Goal: Task Accomplishment & Management: Complete application form

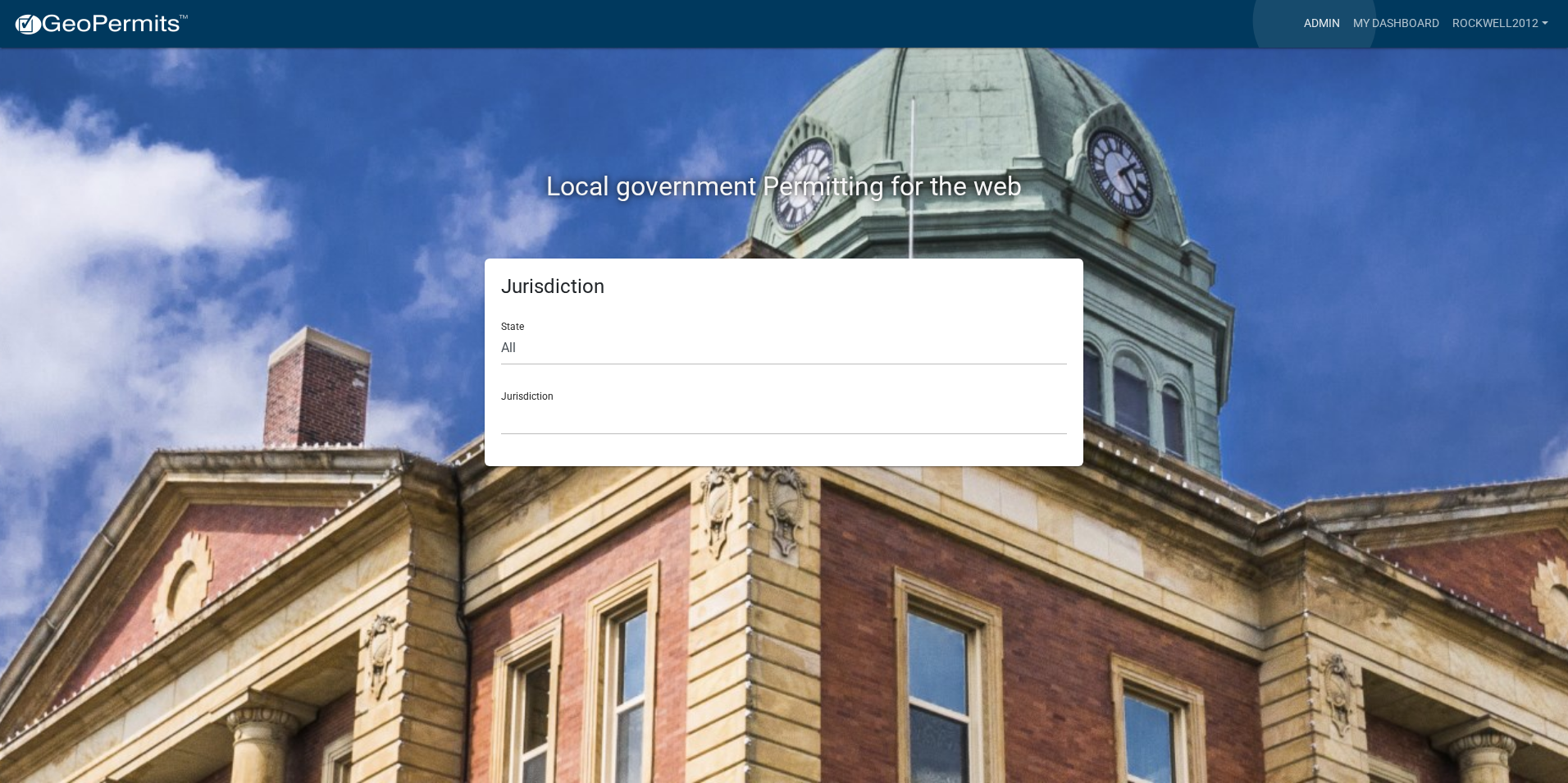
click at [1315, 20] on link "Admin" at bounding box center [1323, 24] width 49 height 31
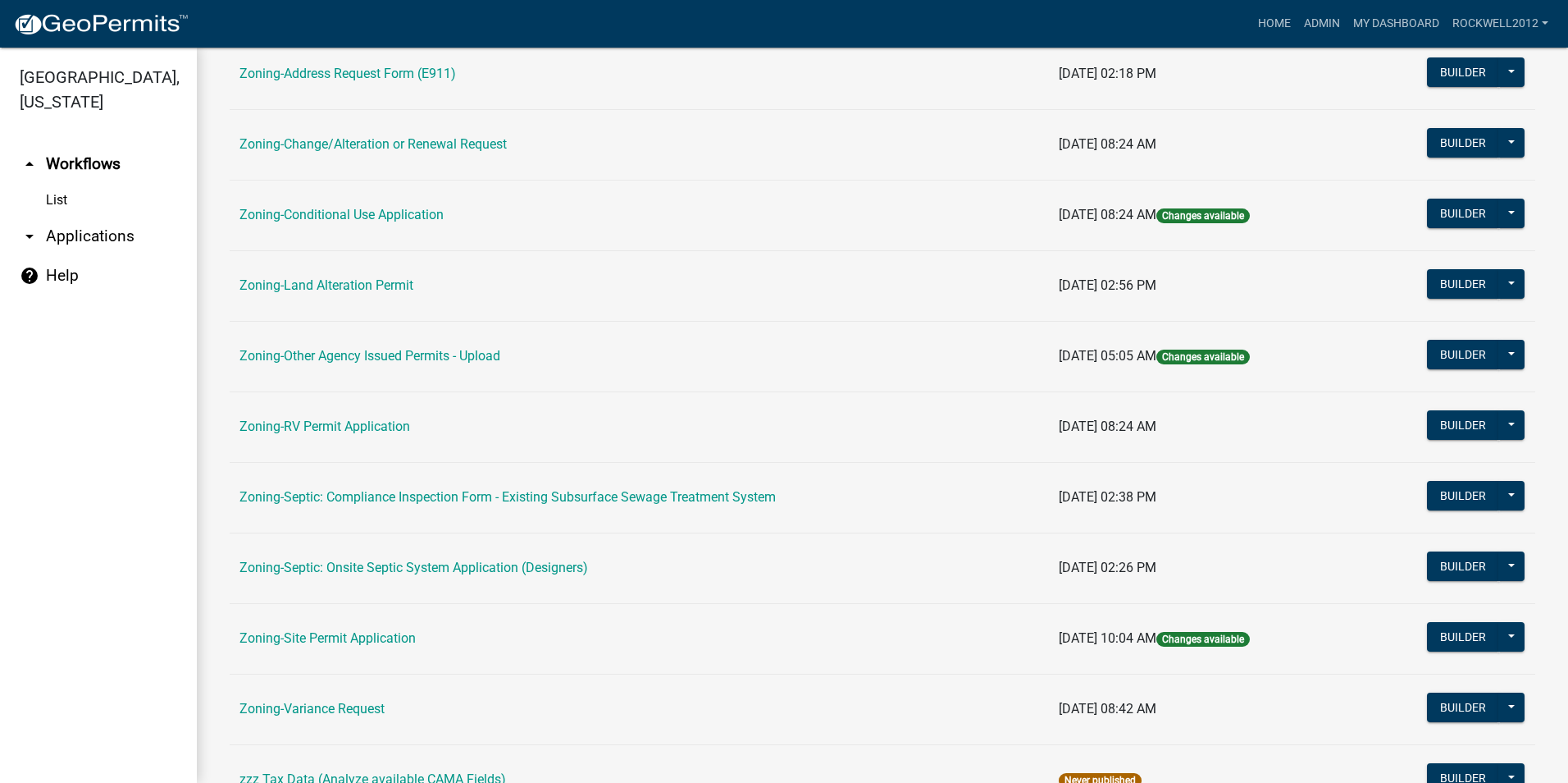
scroll to position [410, 0]
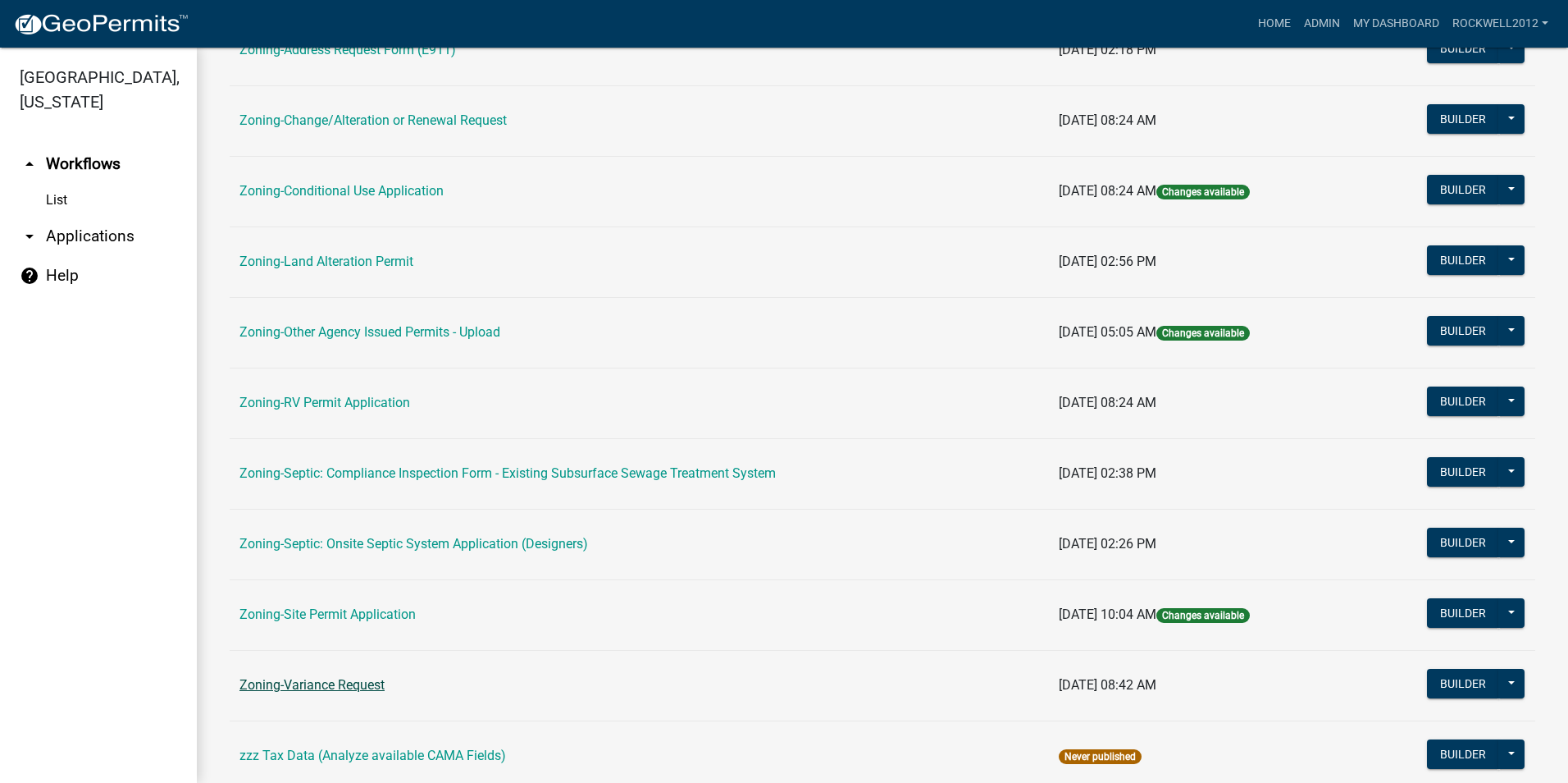
click at [337, 683] on link "Zoning-Variance Request" at bounding box center [312, 684] width 145 height 15
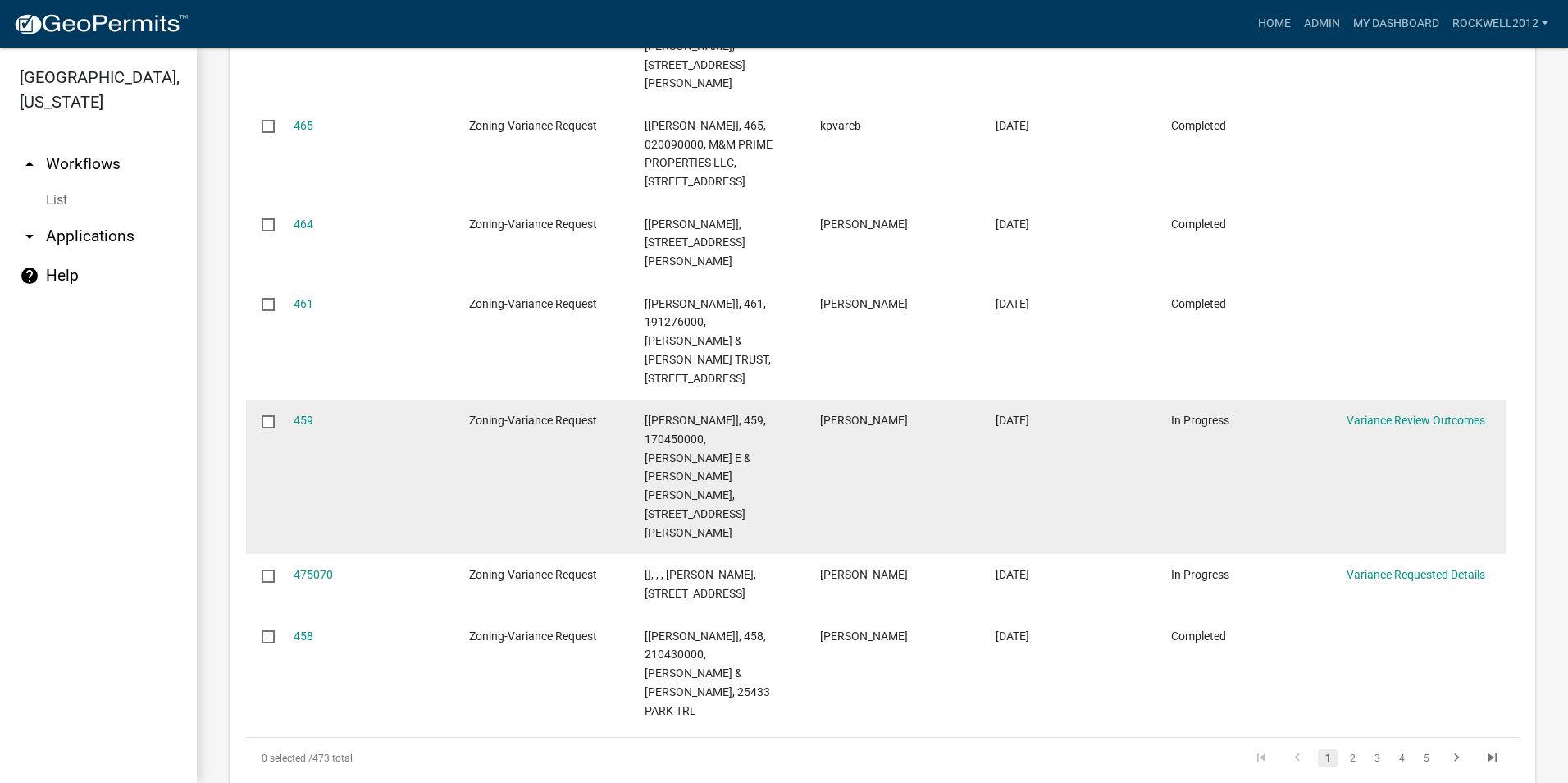
scroll to position [2146, 0]
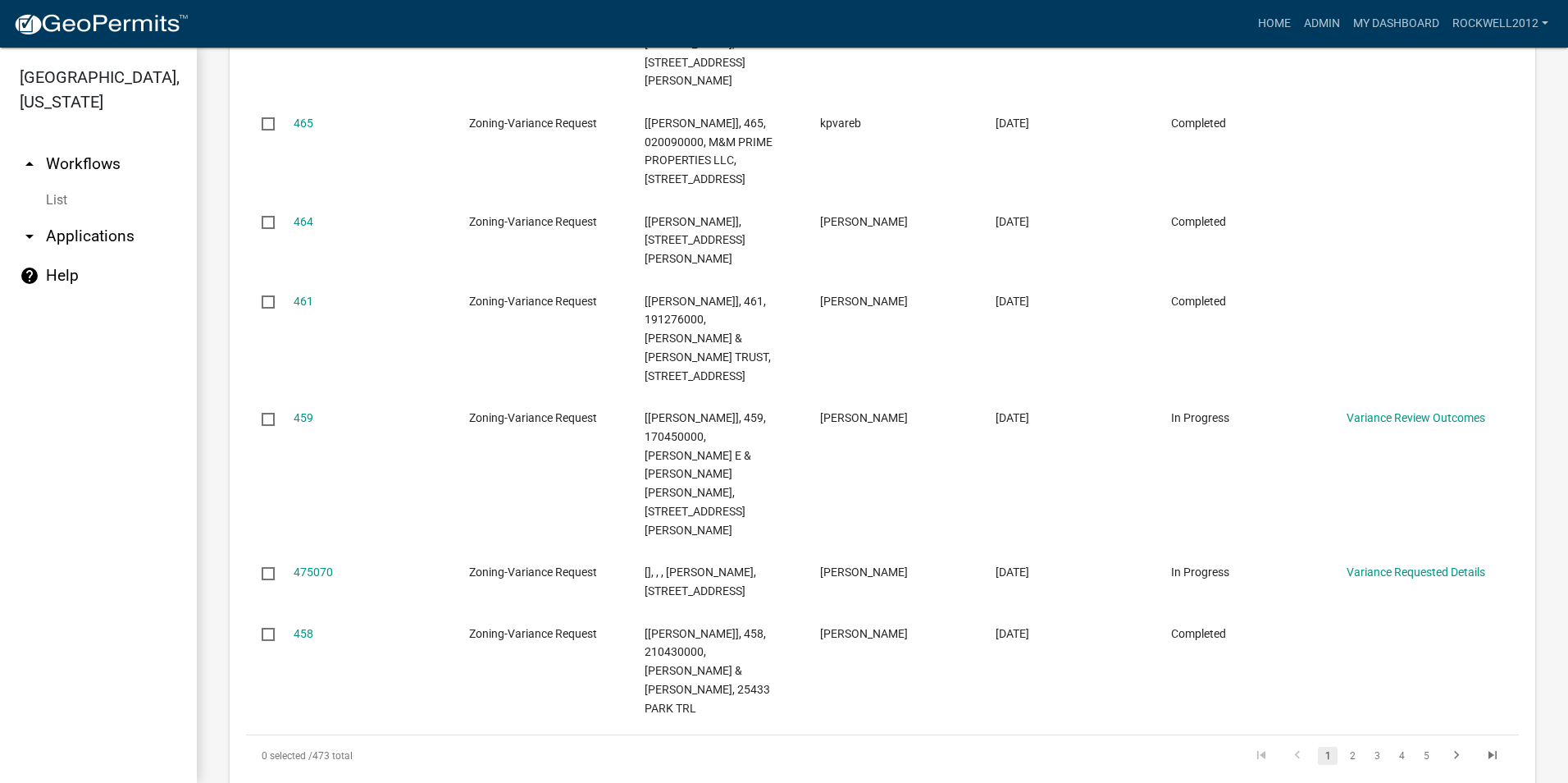
select select "2: 50"
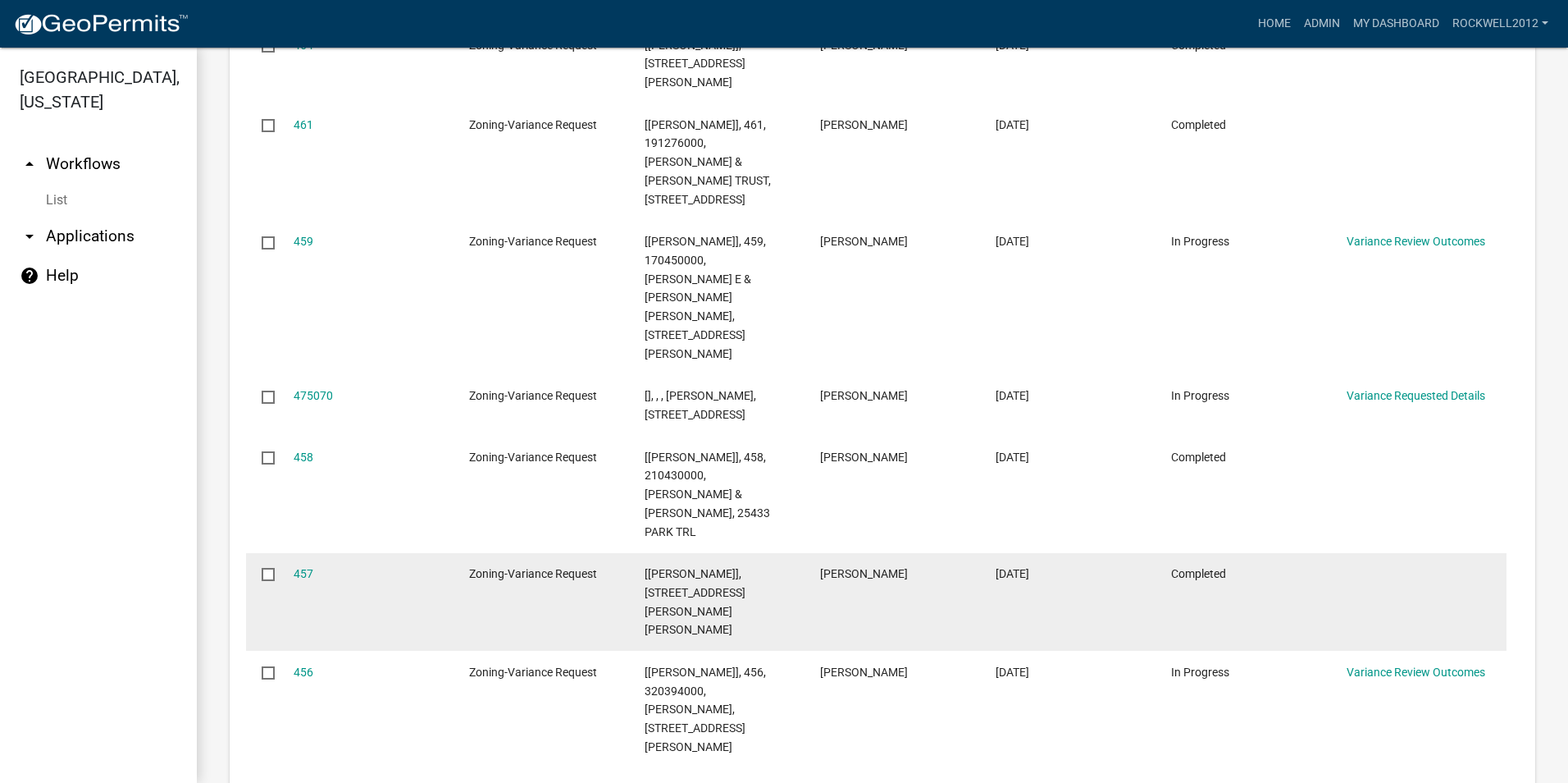
scroll to position [2392, 0]
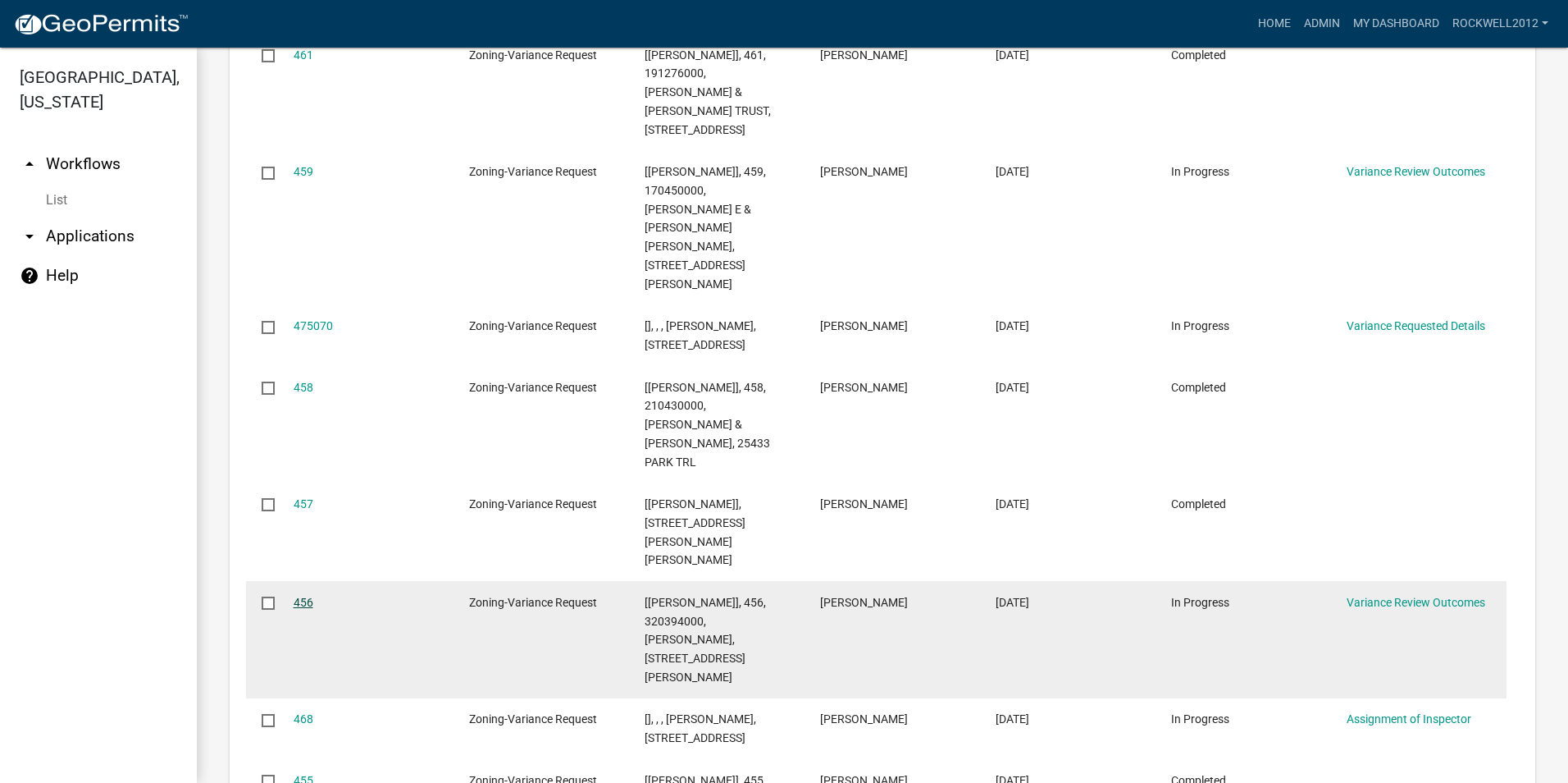
click at [304, 596] on link "456" at bounding box center [303, 602] width 19 height 14
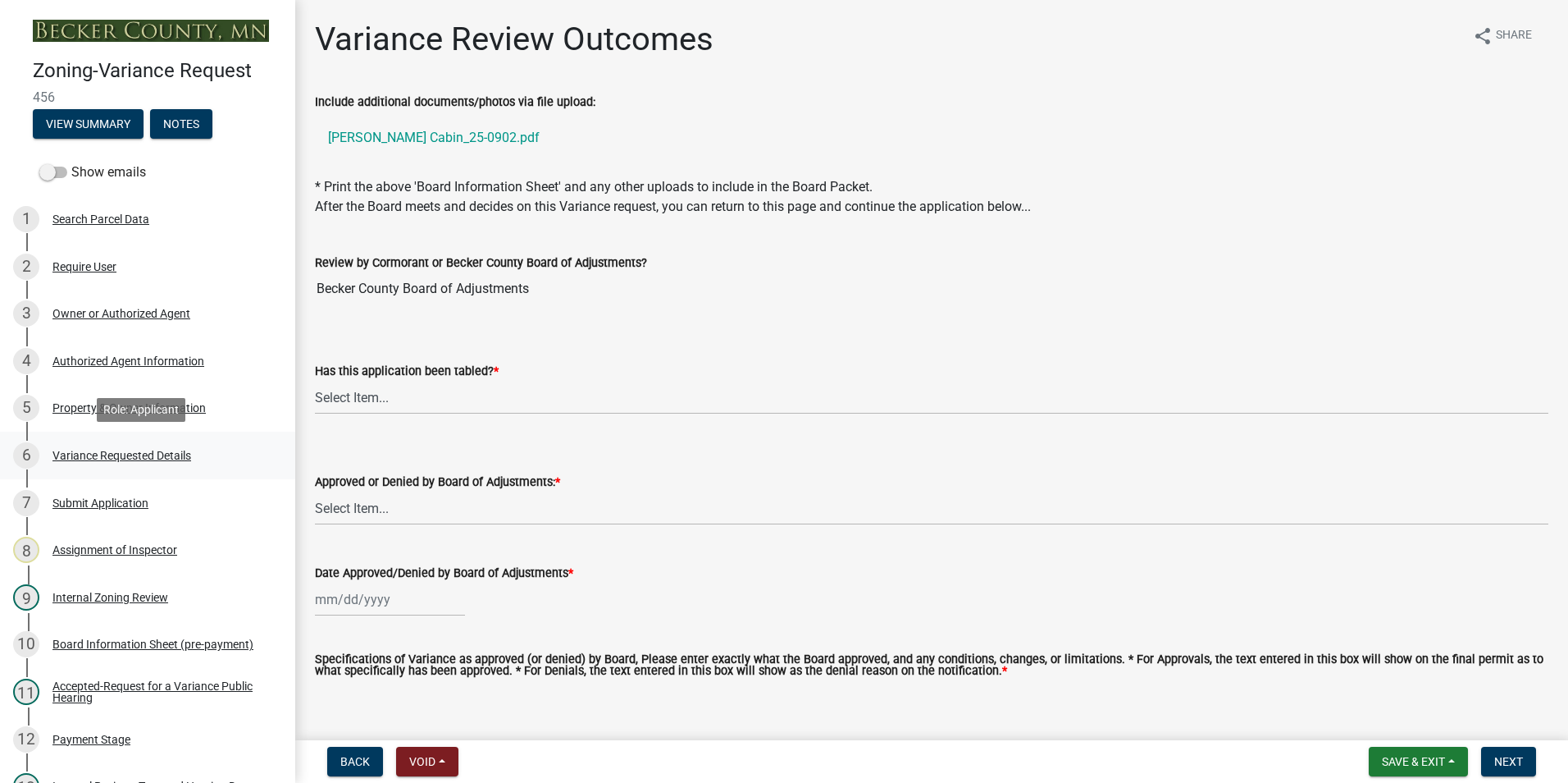
click at [123, 454] on div "Variance Requested Details" at bounding box center [121, 456] width 138 height 12
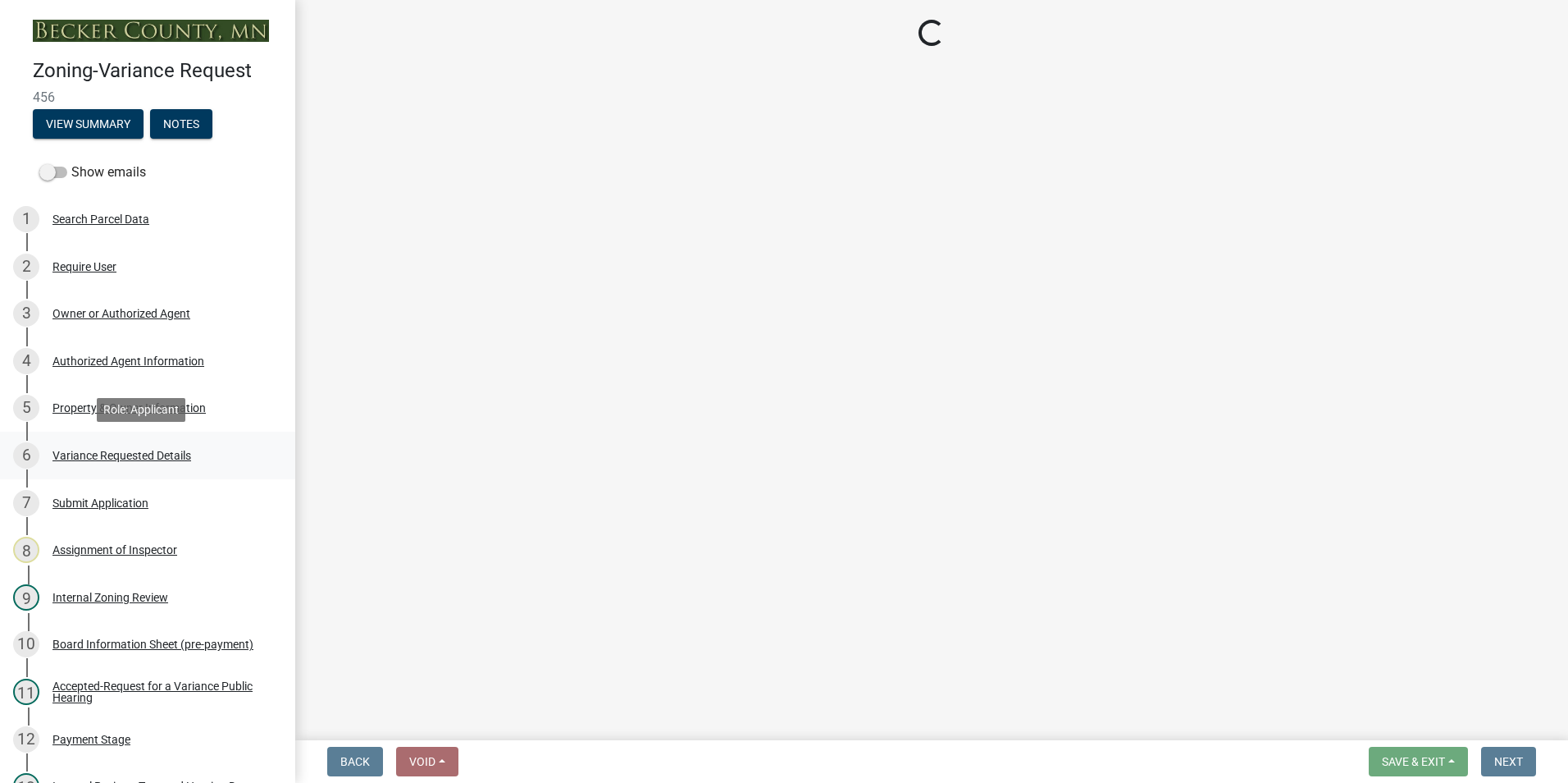
select select "edc6b78d-c029-41a6-a436-e6f76b5f0855"
select select "a5c6235c-6fe0-43e3-9b64-f3566618e99d"
select select "a60f612c-e64d-4767-92b2-cb2f842b6e0b"
select select "bb2b5e43-03c1-4874-9abf-a65f400af928"
select select "8ea3e6c3-8fed-4904-aa20-2f643744aa0c"
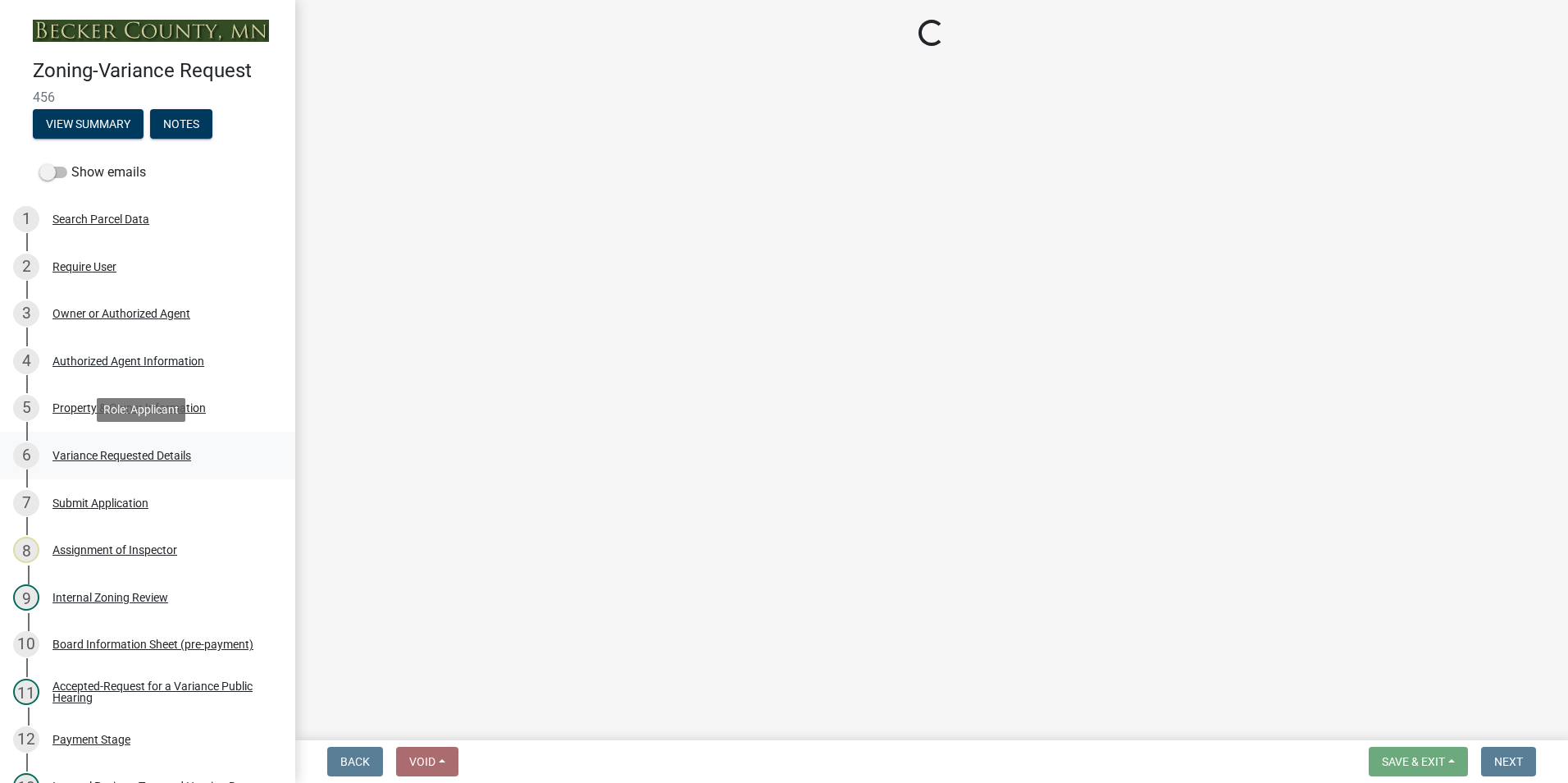
select select "860afd09-da87-482b-bca4-413f5cf53582"
select select "ee8740c3-f4d5-48cf-ad42-c8f7342b480c"
select select "1aa51e34-4f0a-4095-a3f3-287665056048"
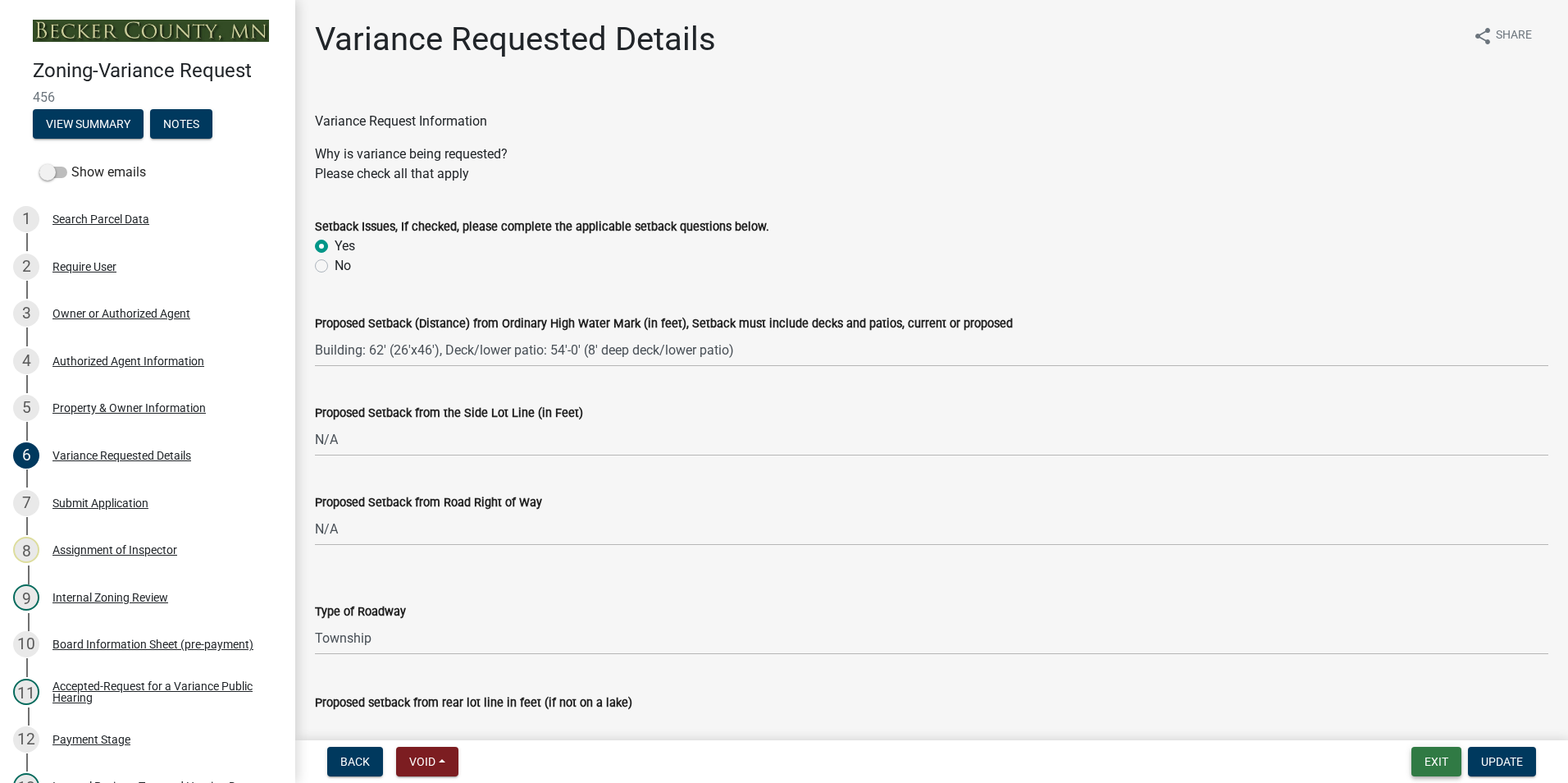
click at [1436, 755] on button "Exit" at bounding box center [1436, 761] width 50 height 30
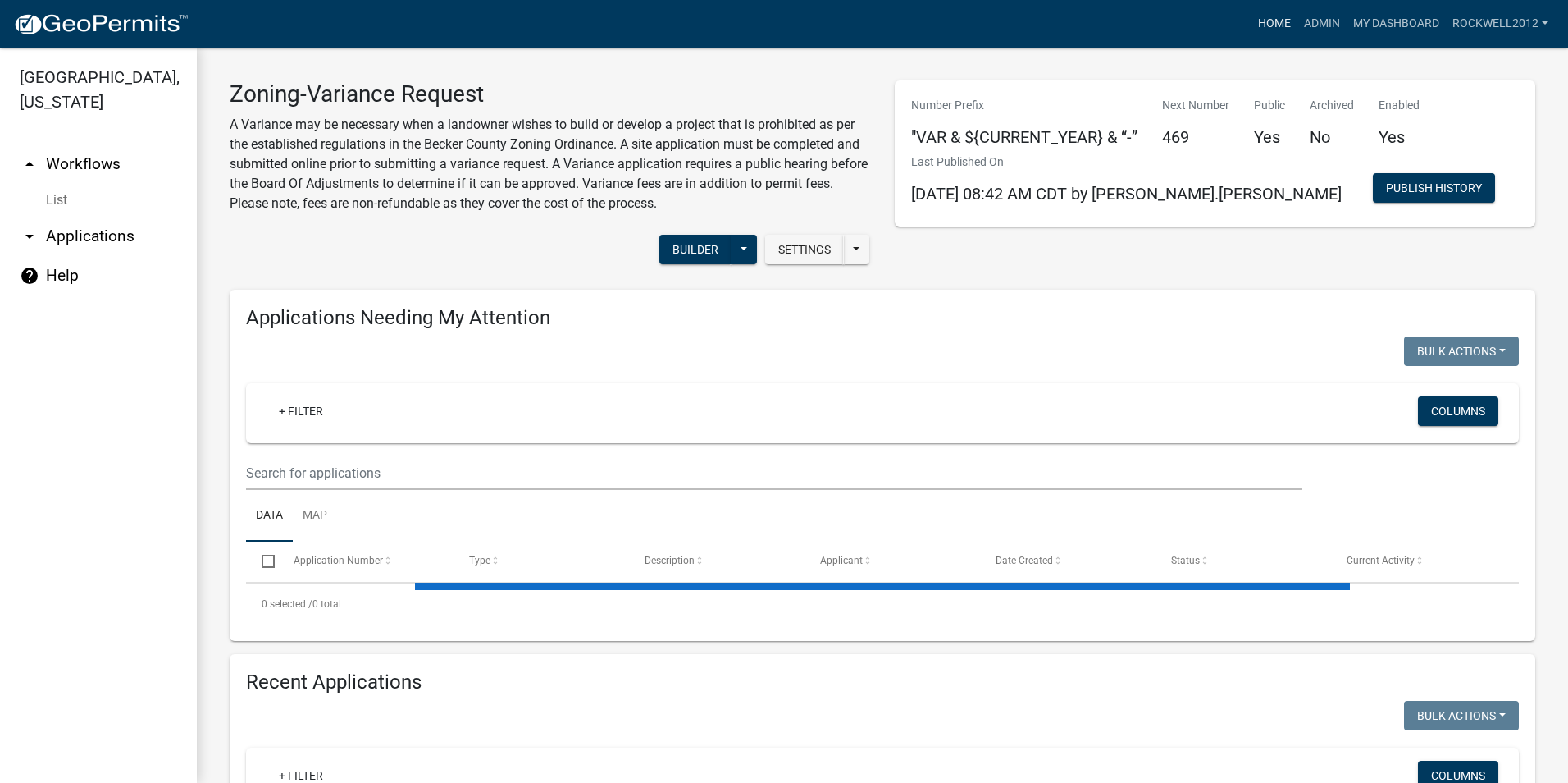
select select "2: 50"
click at [1316, 19] on link "Admin" at bounding box center [1323, 24] width 49 height 31
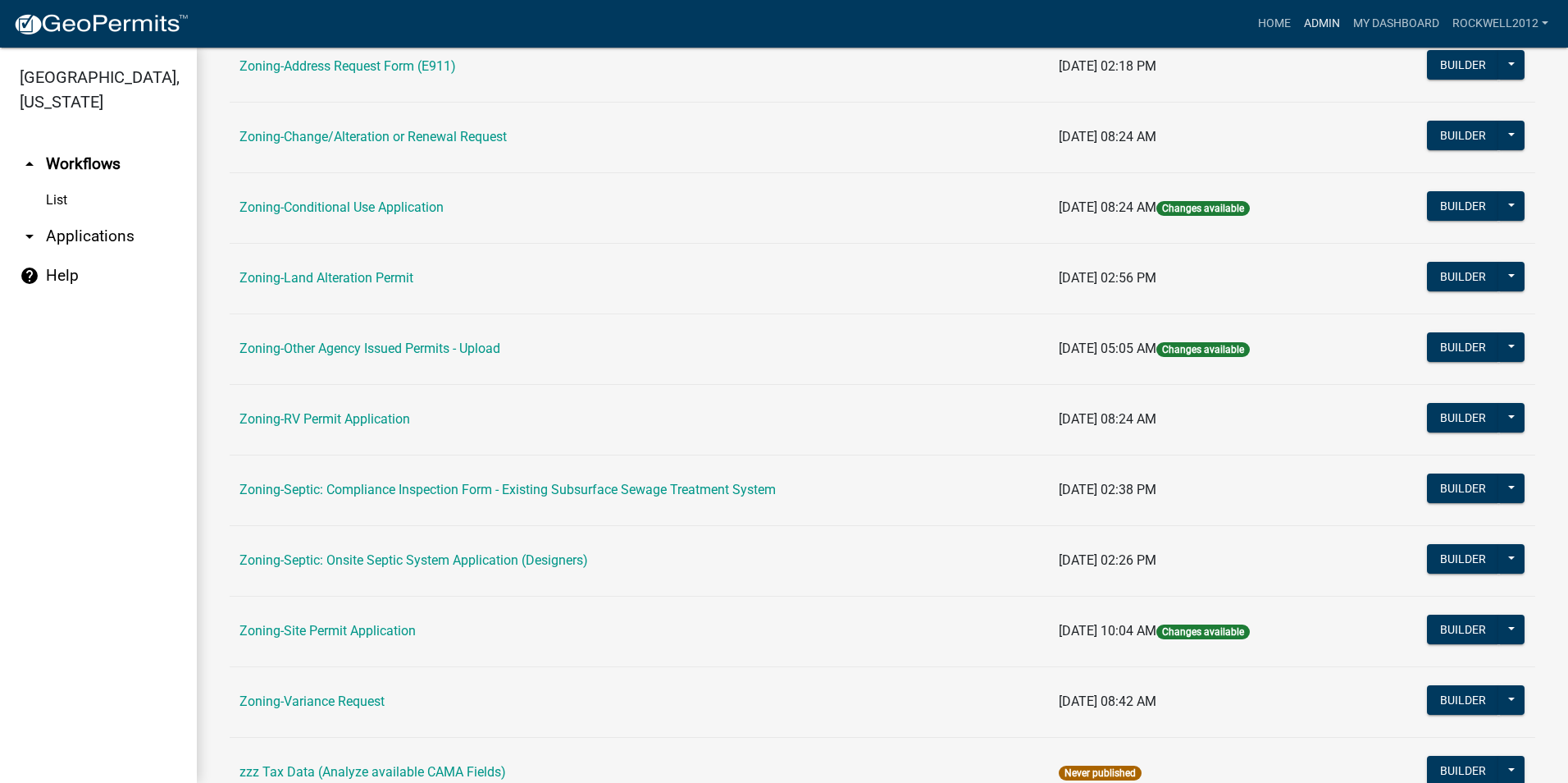
scroll to position [410, 0]
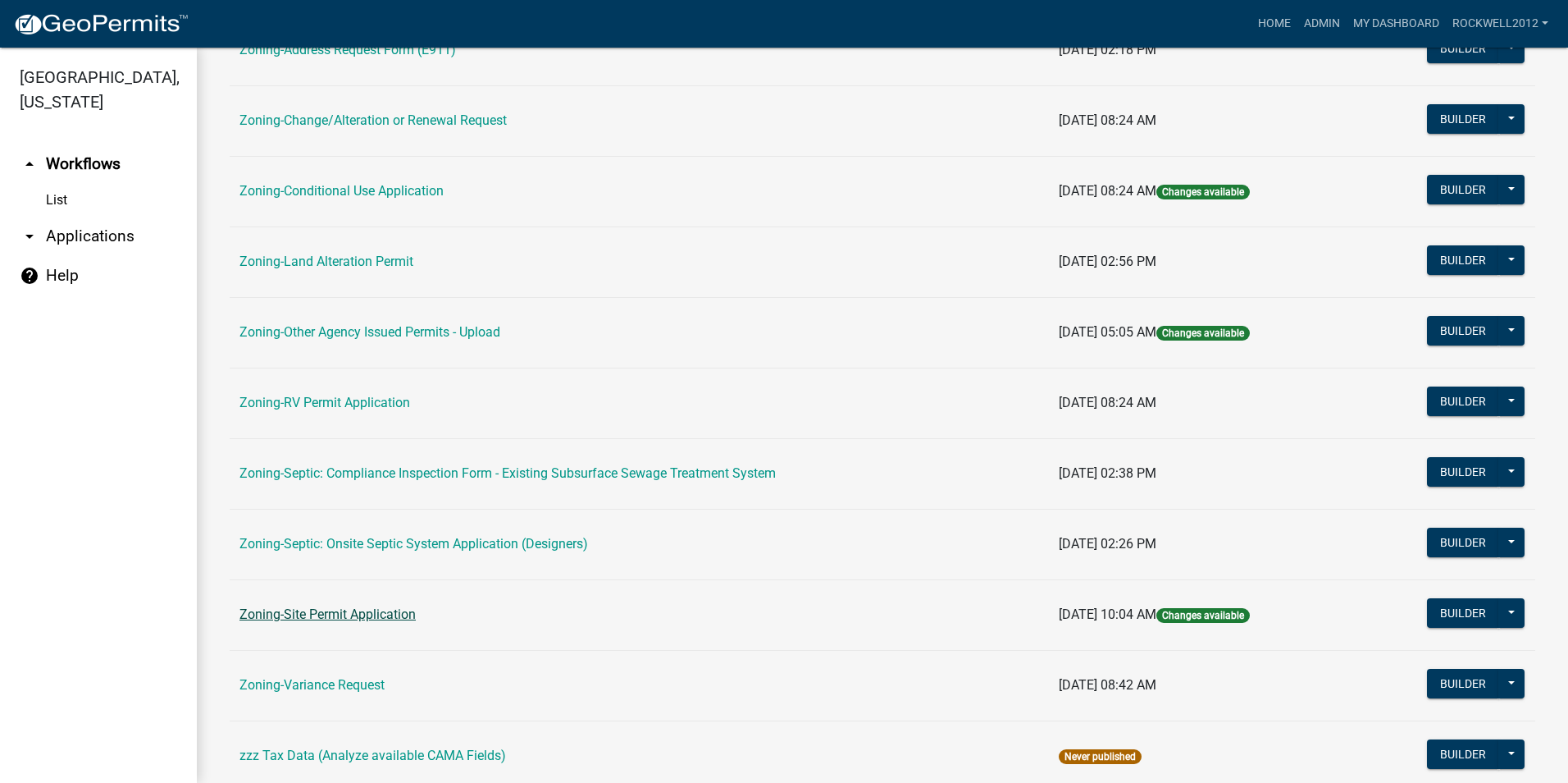
click at [314, 609] on link "Zoning-Site Permit Application" at bounding box center [327, 614] width 176 height 15
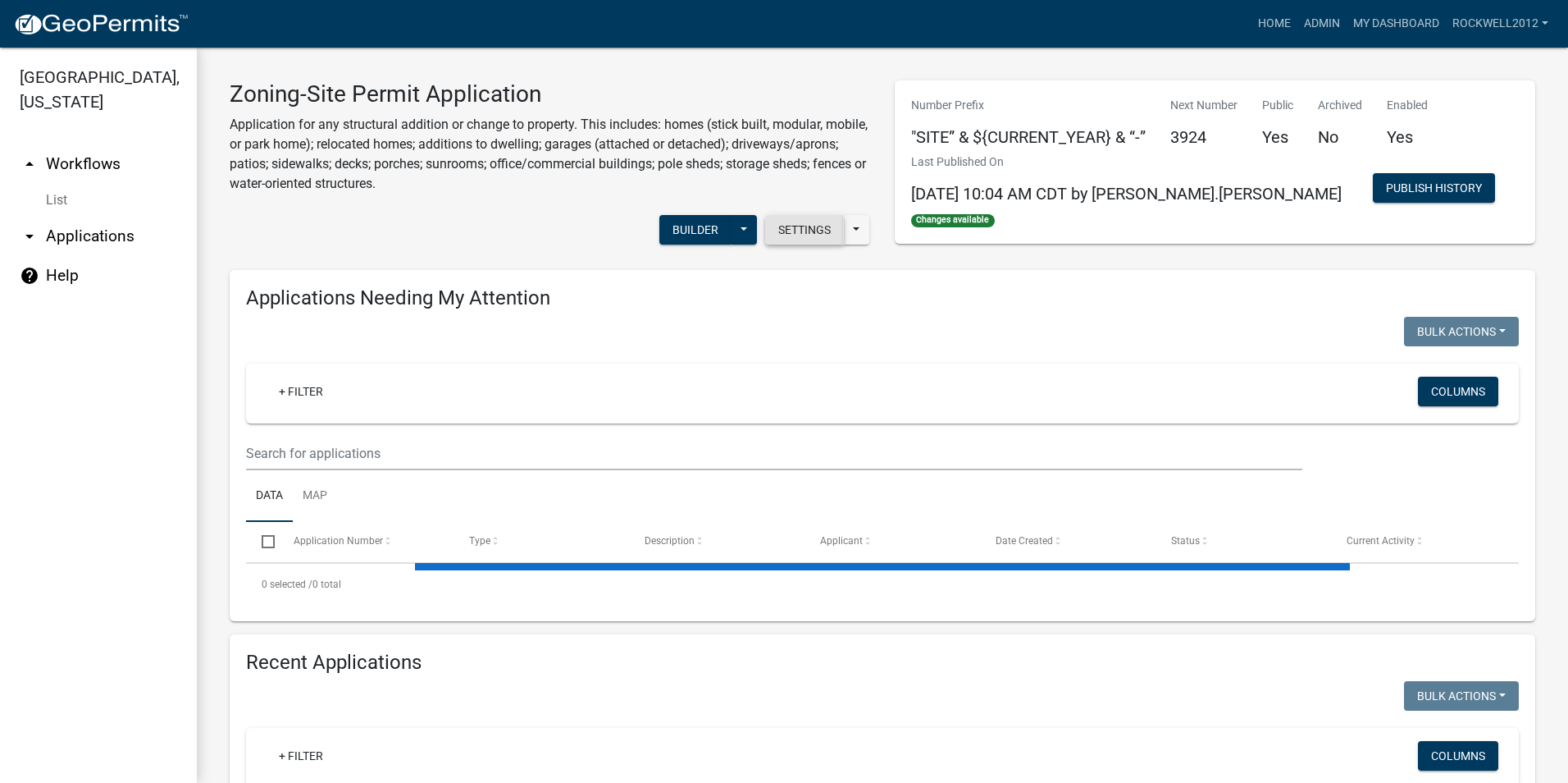
select select "2: 50"
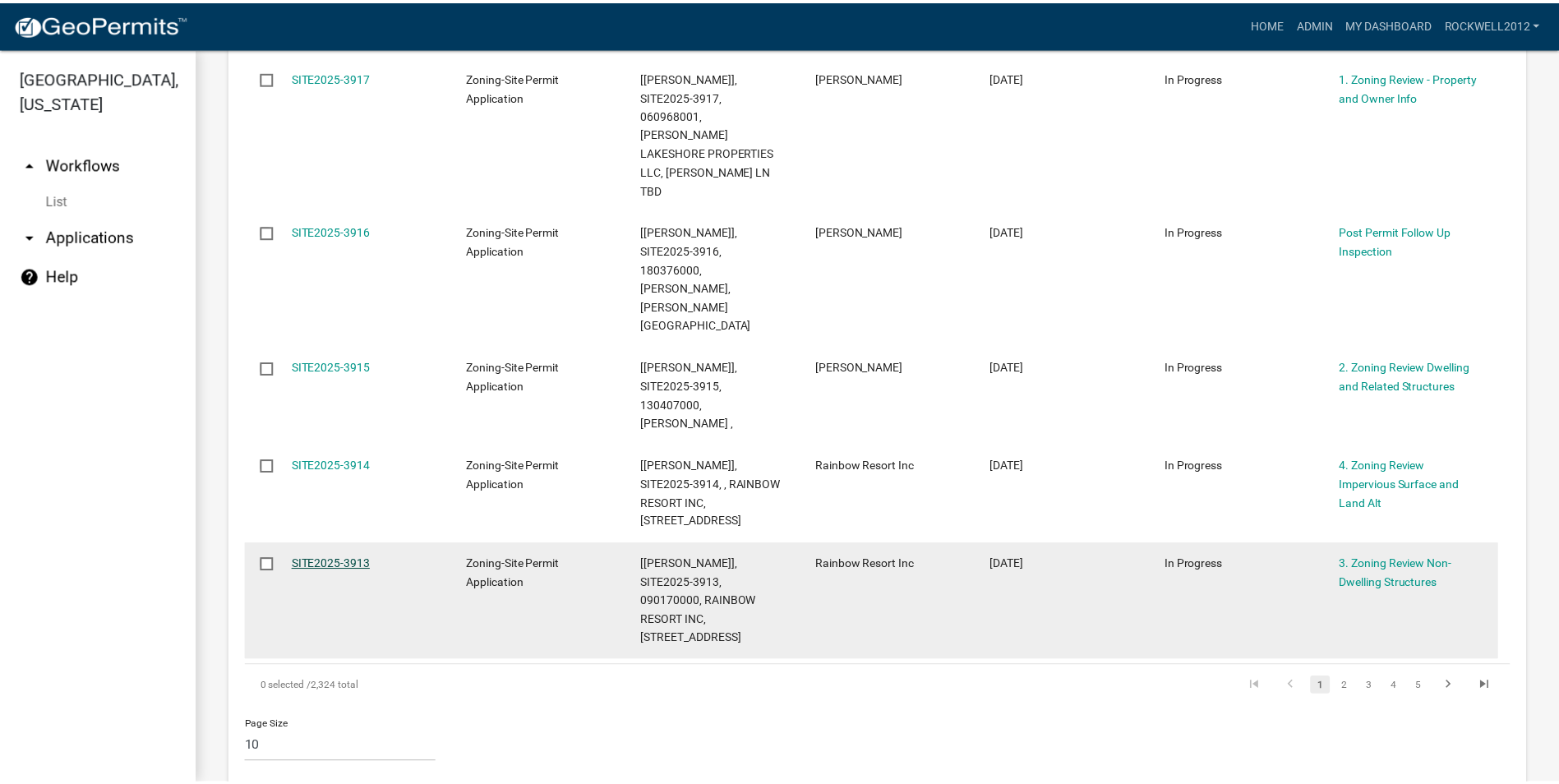
scroll to position [1151, 0]
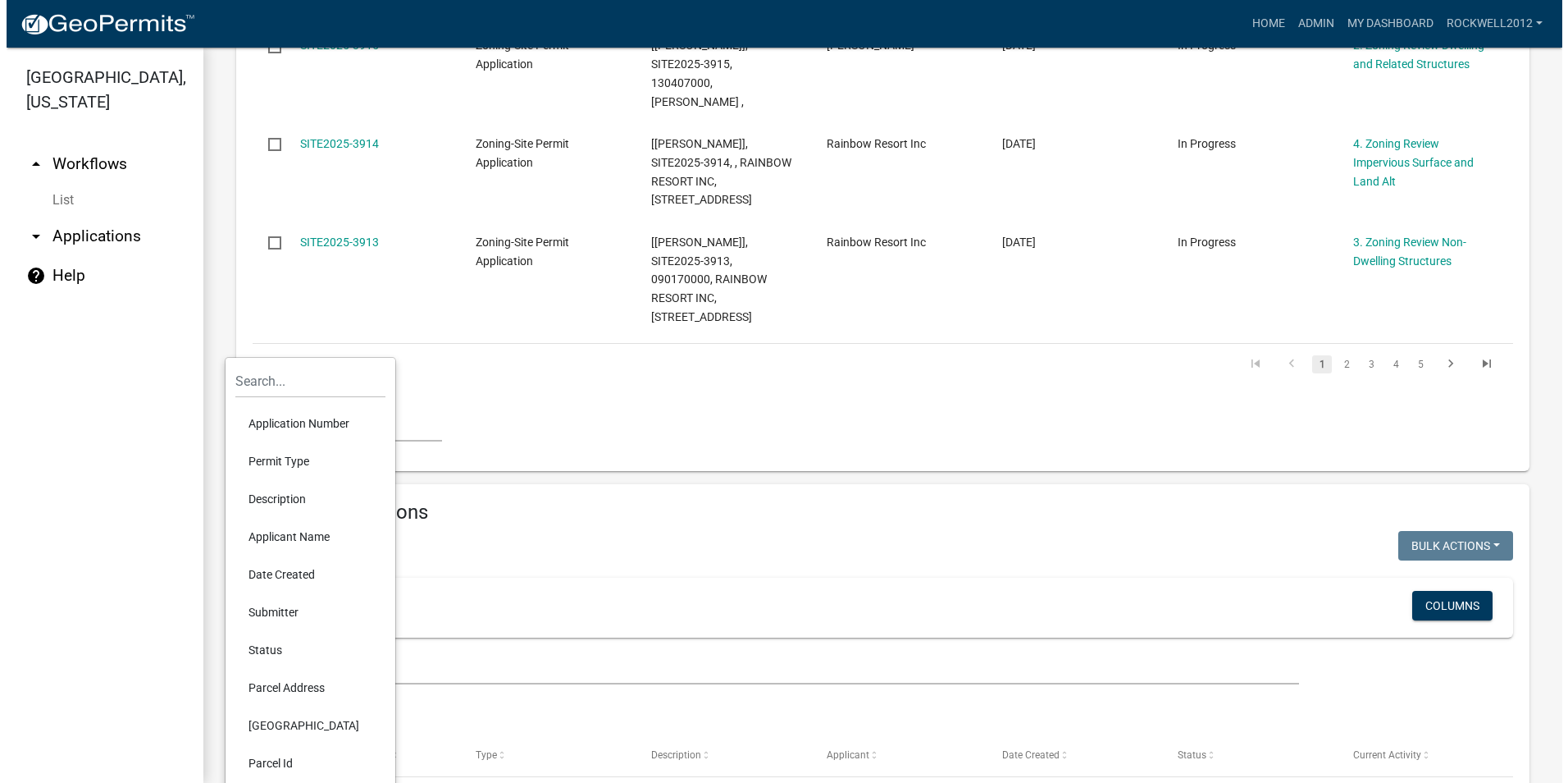
scroll to position [1477, 0]
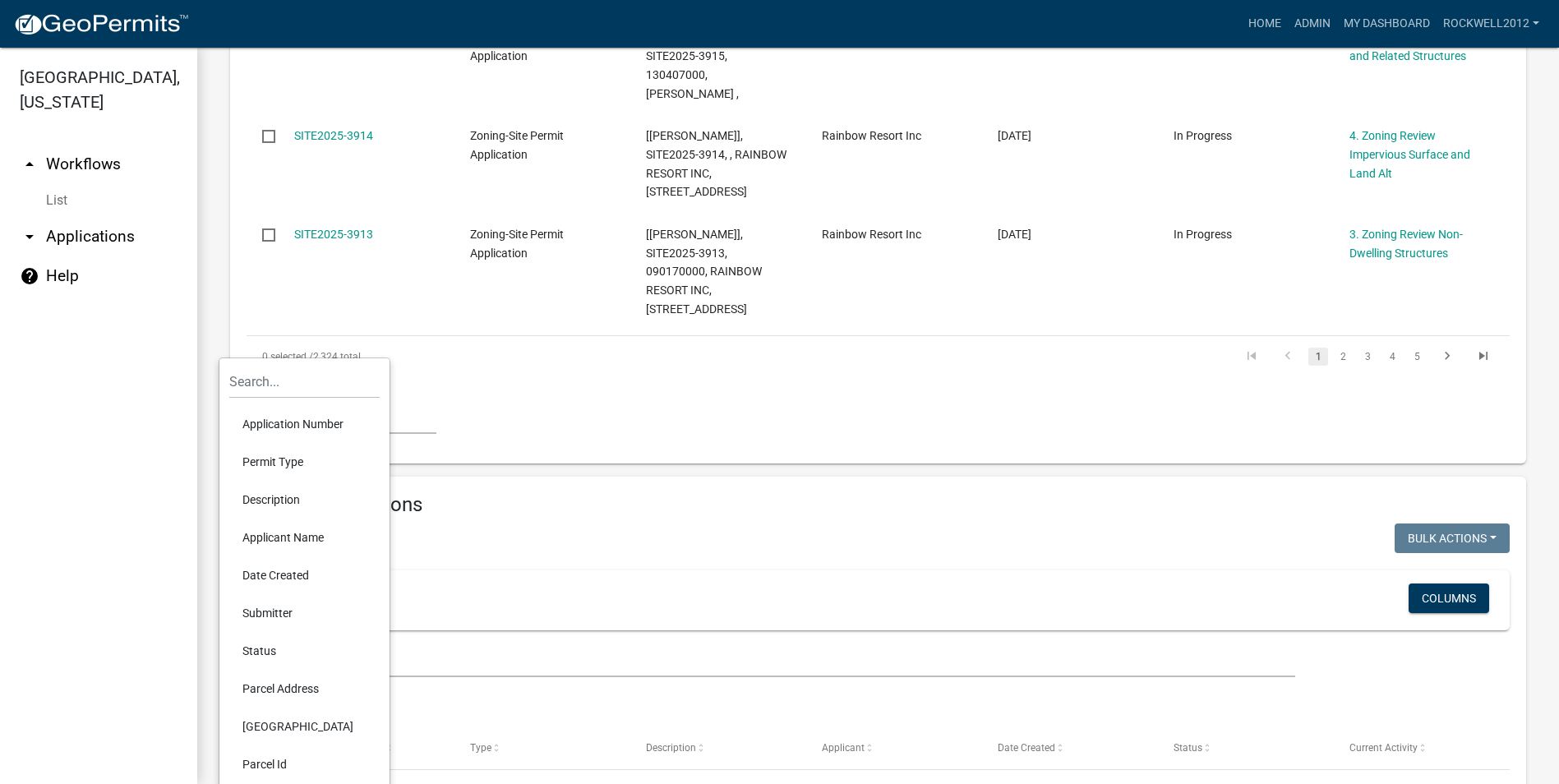
click at [270, 762] on li "Parcel Id" at bounding box center [304, 764] width 150 height 38
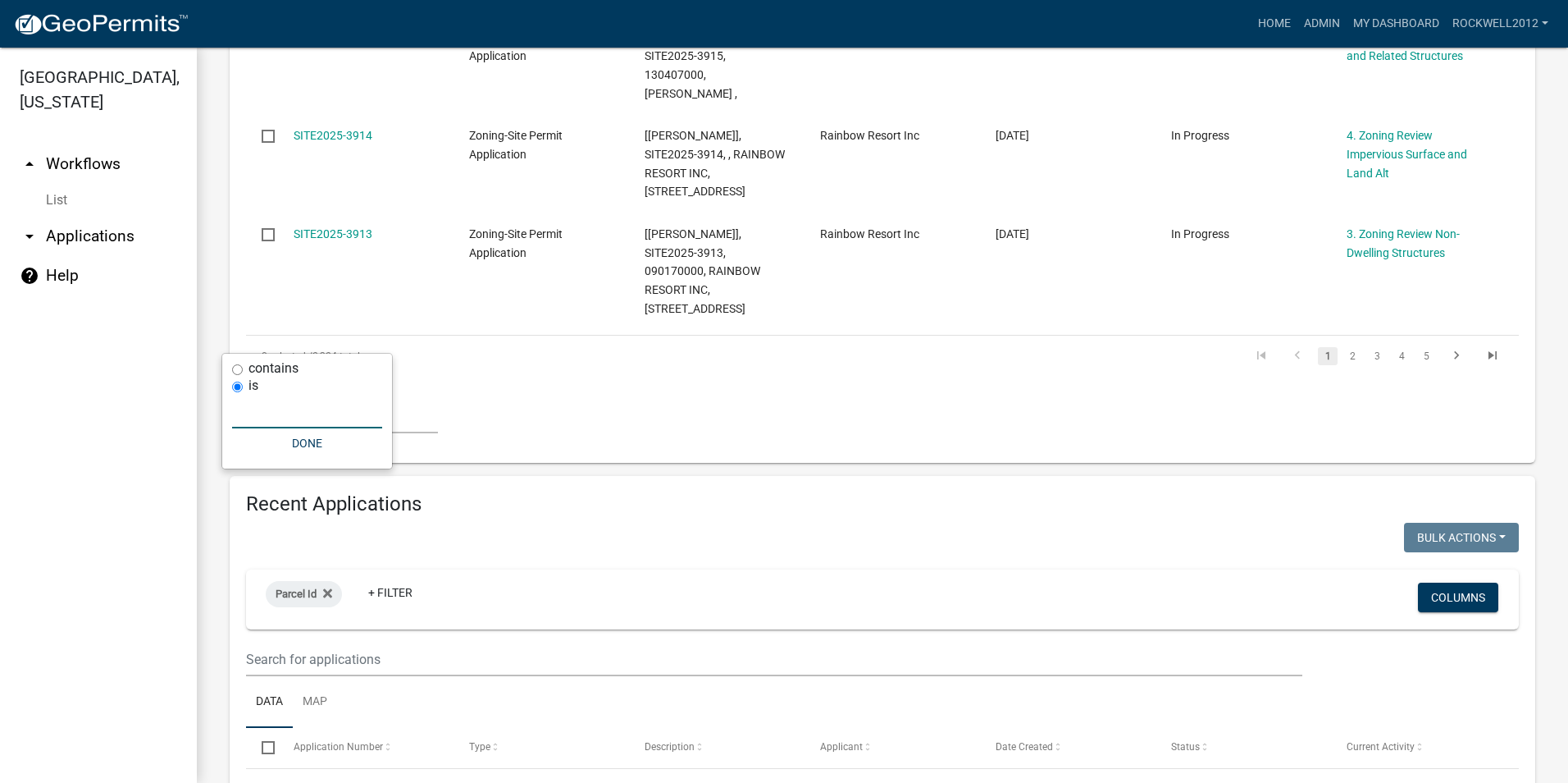
click at [256, 418] on input "text" at bounding box center [307, 412] width 150 height 34
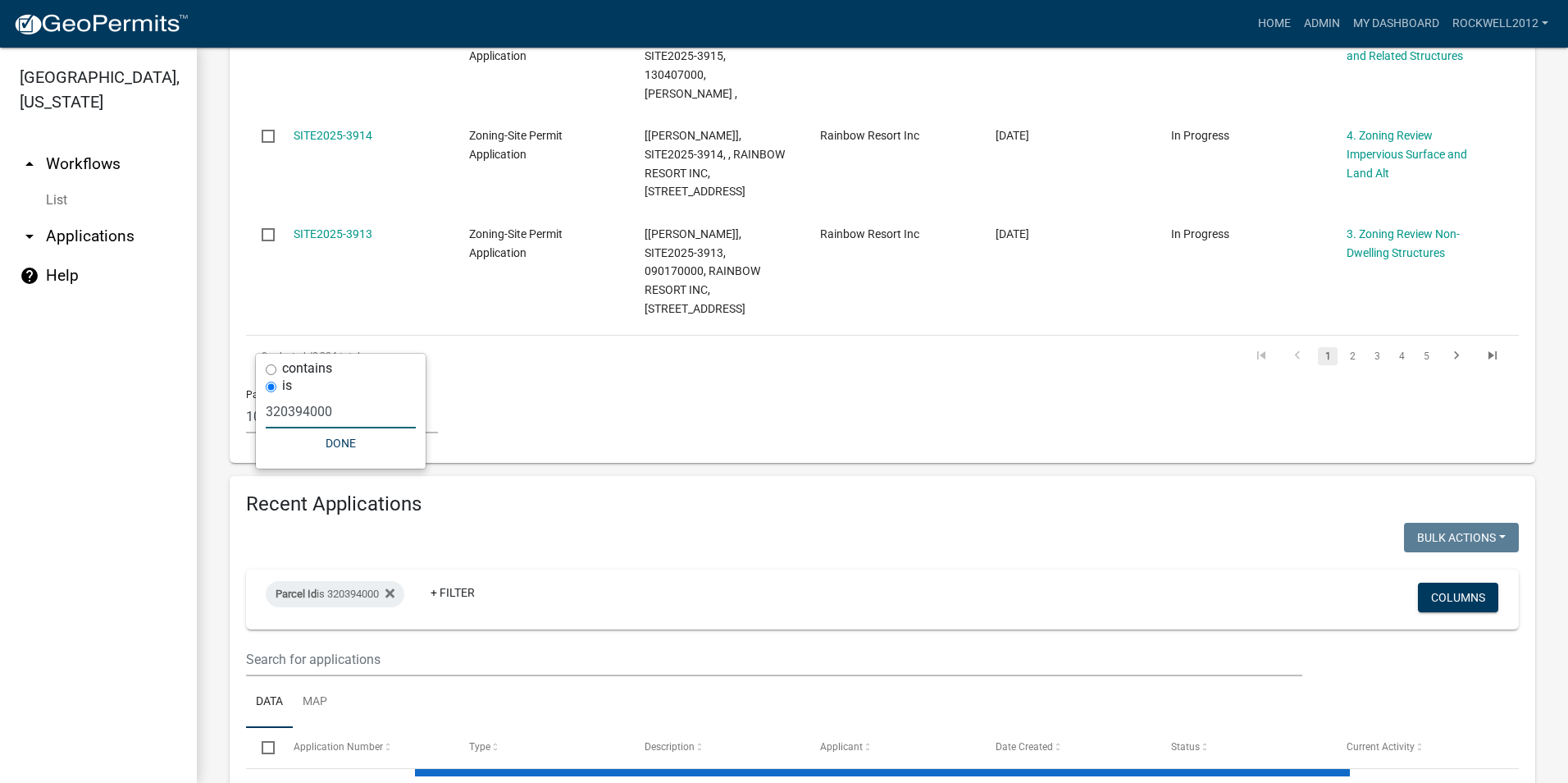
type input "320394000"
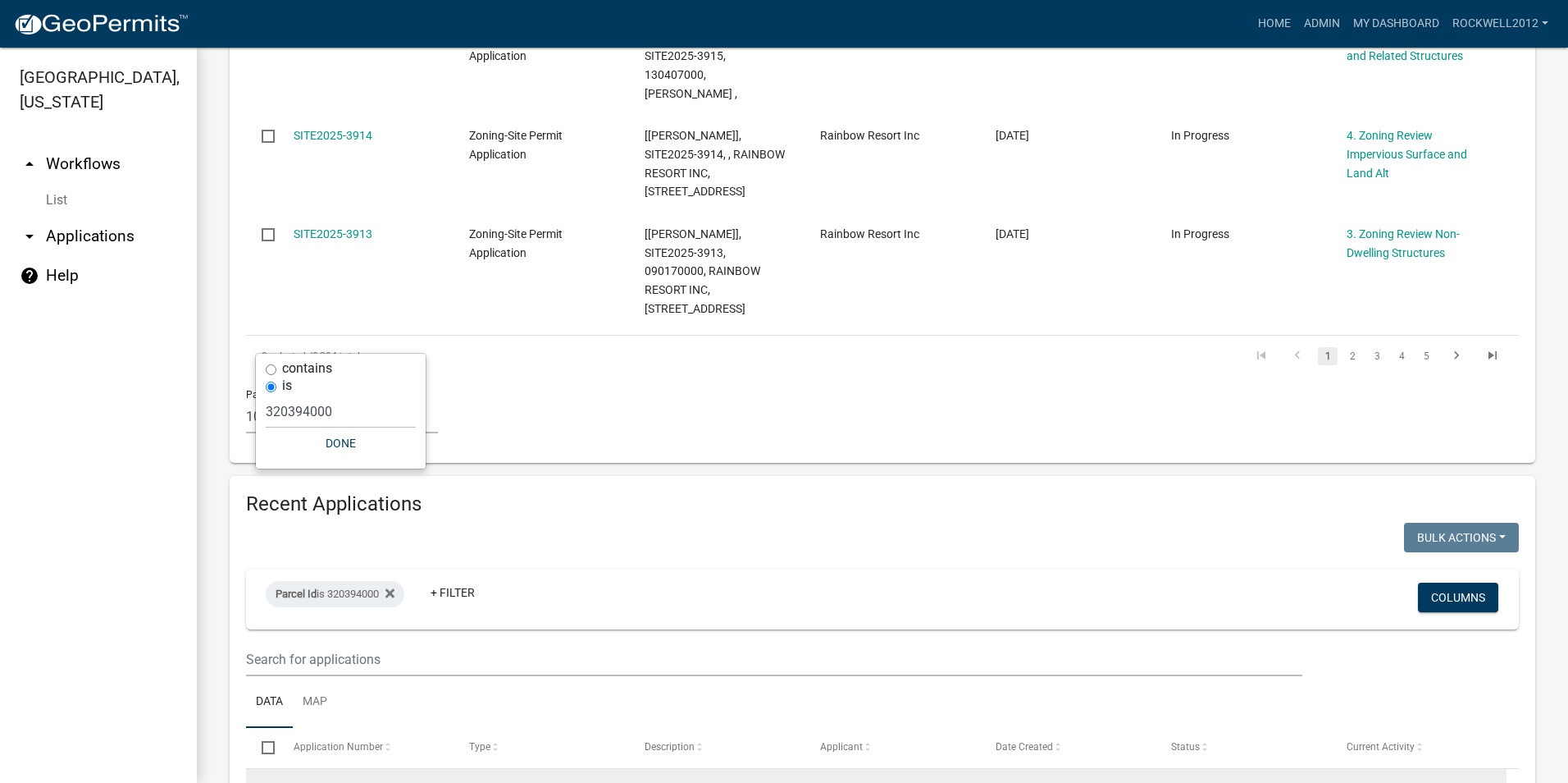
click at [328, 782] on link "SITE2025-3702" at bounding box center [332, 790] width 78 height 14
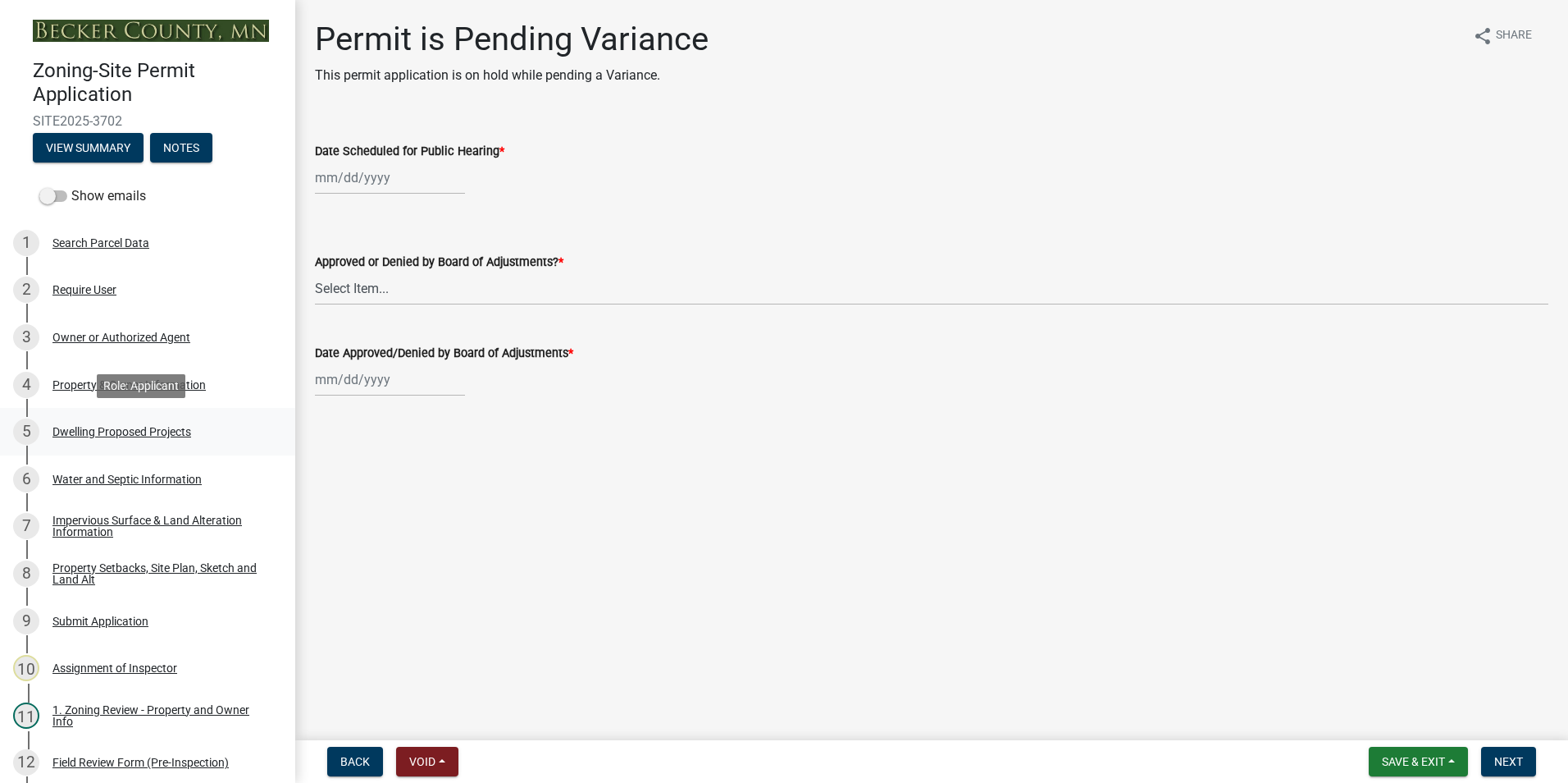
click at [105, 433] on div "Dwelling Proposed Projects" at bounding box center [121, 432] width 138 height 12
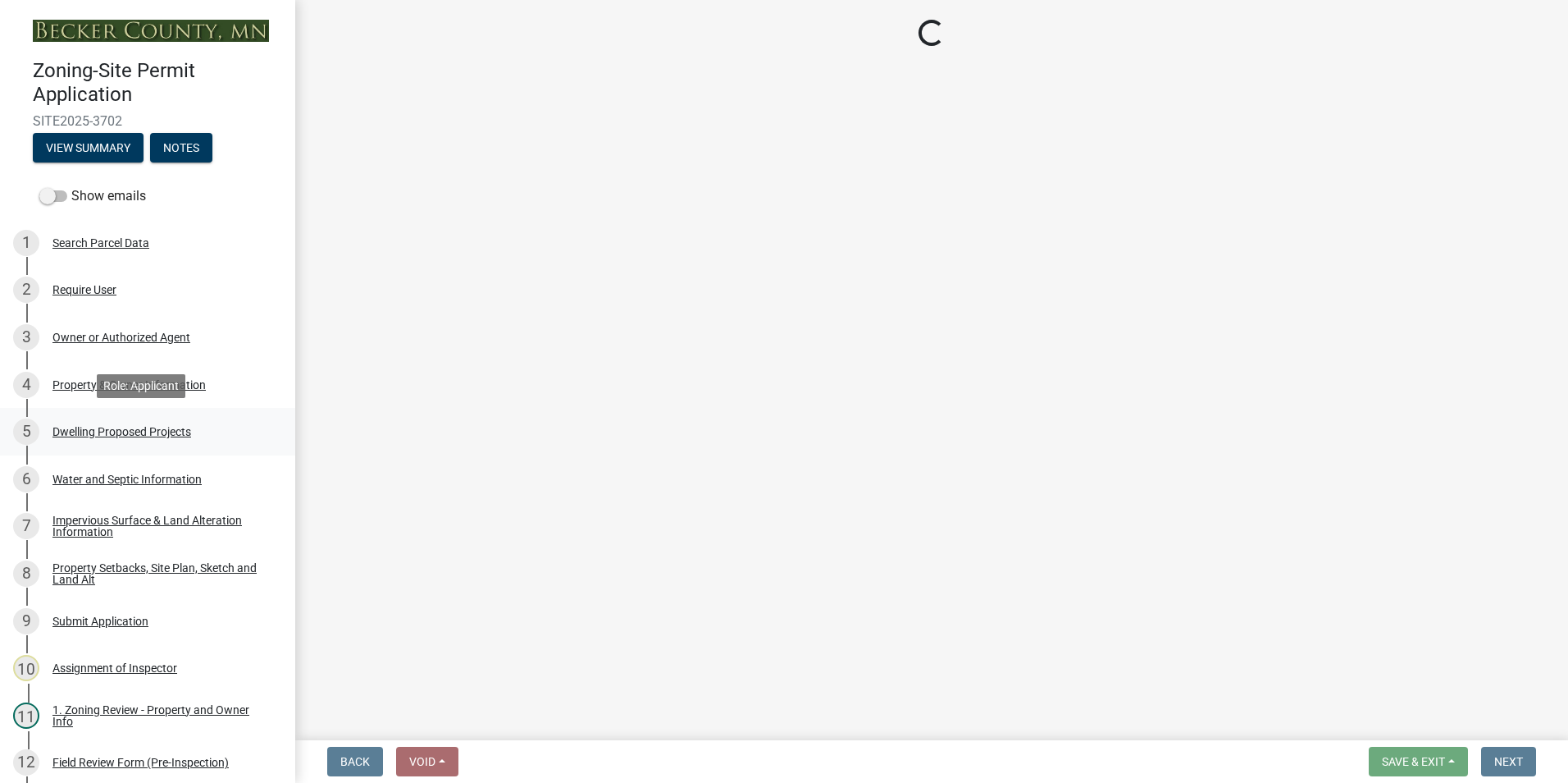
select select "5b8abcc6-67f7-49fb-8f25-c295ccc2b339"
select select "ba56d9f6-ced5-4c38-bdcc-33bfa85ac6de"
select select "59a6fdaa-56b6-4bcd-87b7-d867a7d784e6"
select select "e13aacd2-5b16-46a8-9c16-26b3d7b1c810"
select select "ad00b568-f24f-4dc2-90df-cb5d16449c52"
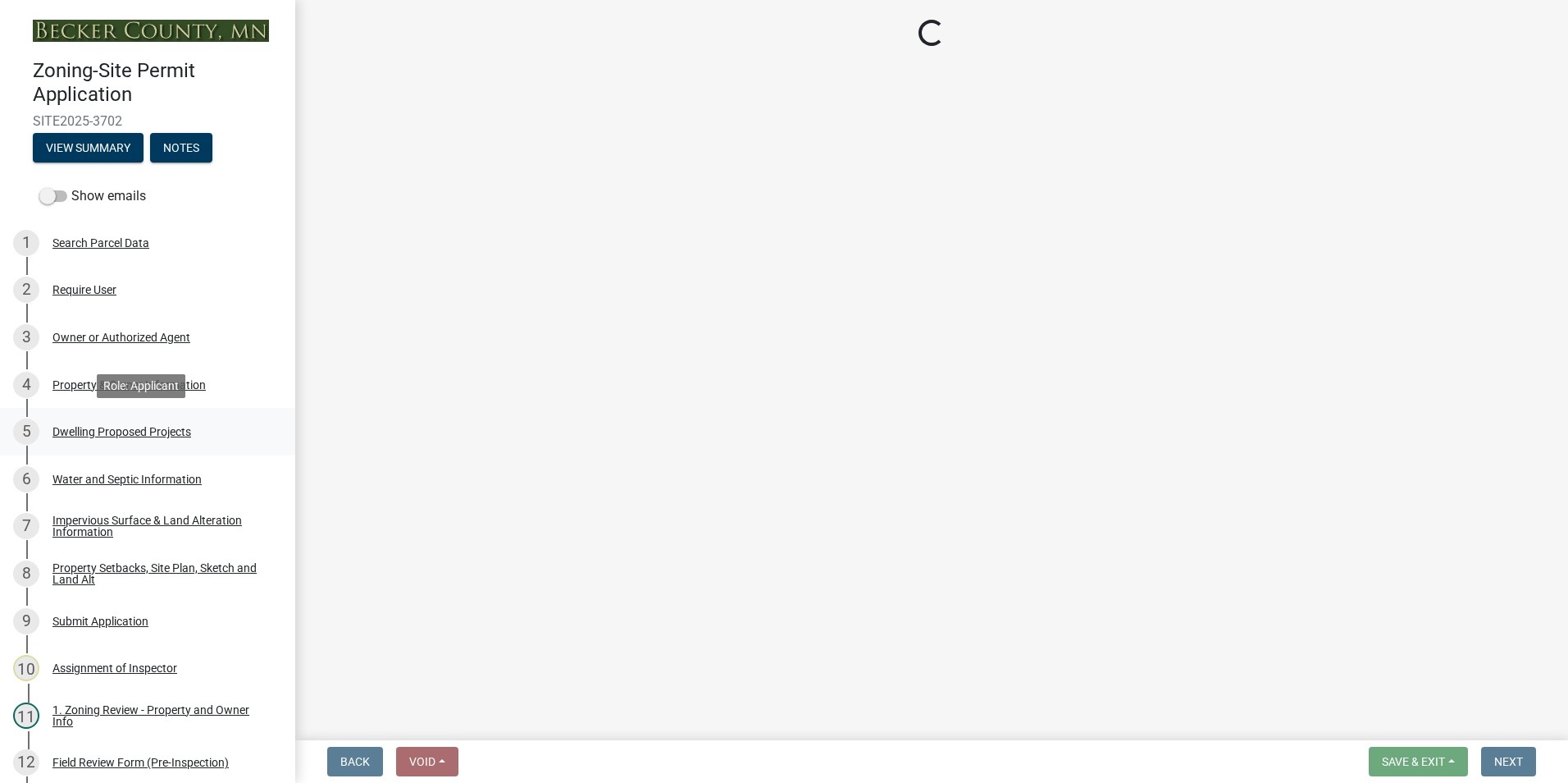
select select "744d8552-d7ef-4cf1-b465-42901748f06c"
select select "5dd6cdd5-8b7d-4534-b791-478230f7b8b7"
select select "638dddef-31f4-4d73-b0b5-0ffc7b344434"
select select "0c863e3c-258e-4b1d-9985-47500660ce44"
select select "8786fdd2-7f96-462d-8069-e958fae6b9a0"
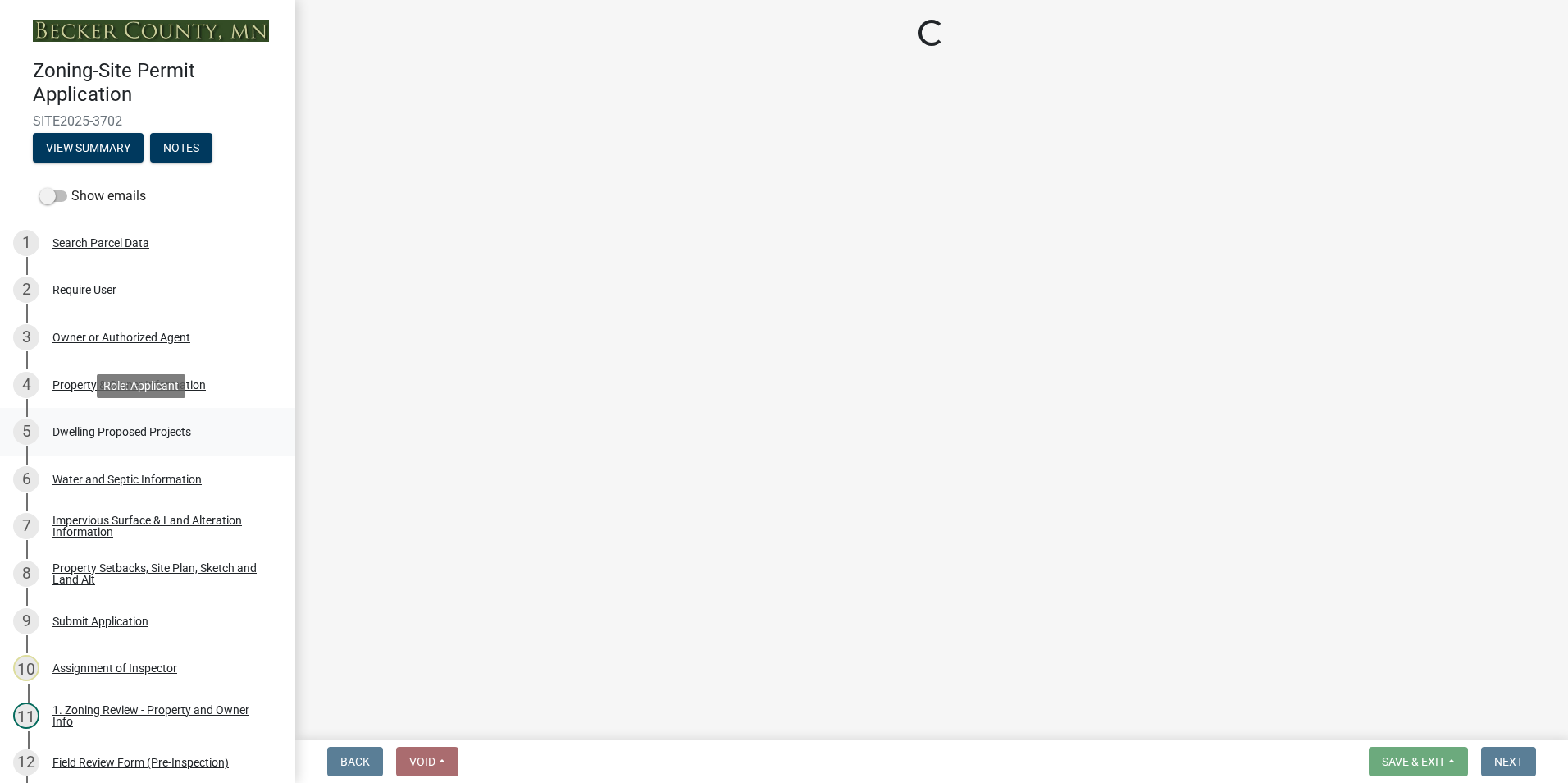
select select "59dc9cee-723e-448c-a454-fe3238b55aba"
select select "3d6d33a4-08a3-4693-9e40-f7dc371bbdbe"
select select "cbc699c5-a6de-4f3d-a533-ae678b946106"
select select "8e4dc0e1-7dfa-4afc-85b9-5ad40795f204"
select select "107cbe59-677b-44f2-96fc-816b282ebb79"
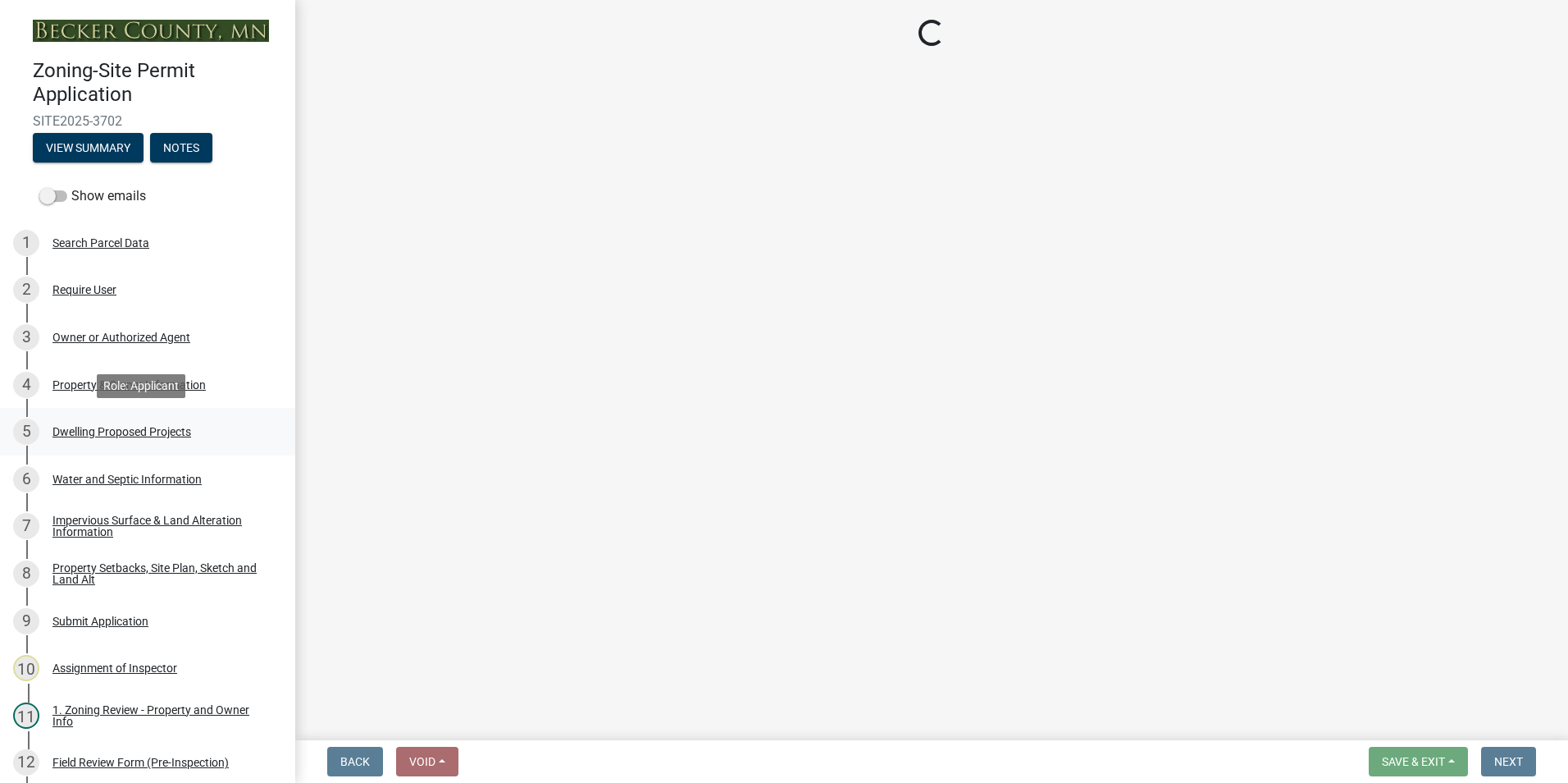
select select "ab9119d1-7da9-49c4-9fac-8c142204c89d"
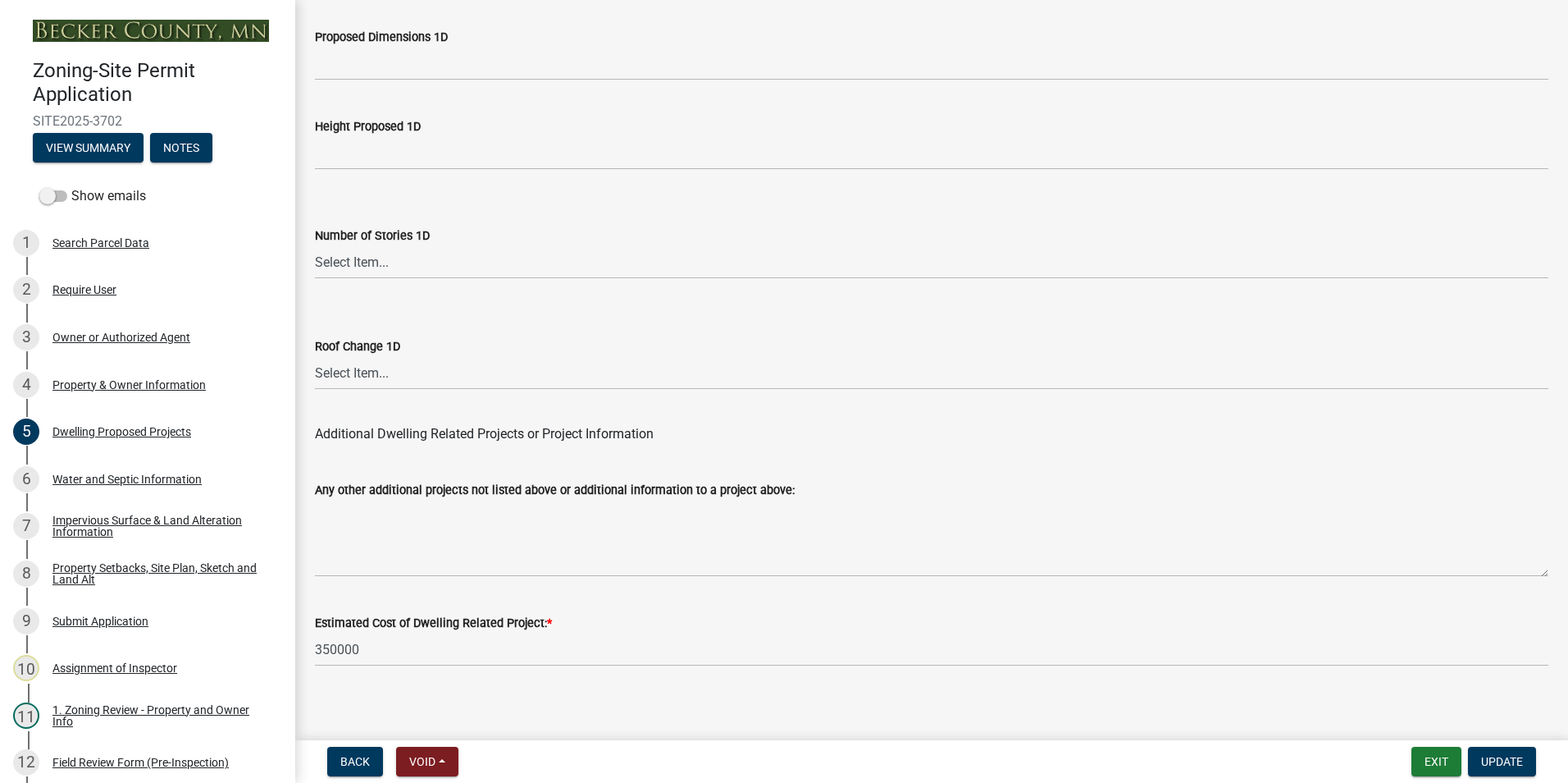
scroll to position [3899, 0]
click at [110, 568] on div "Property Setbacks, Site Plan, Sketch and Land Alt" at bounding box center [160, 573] width 217 height 23
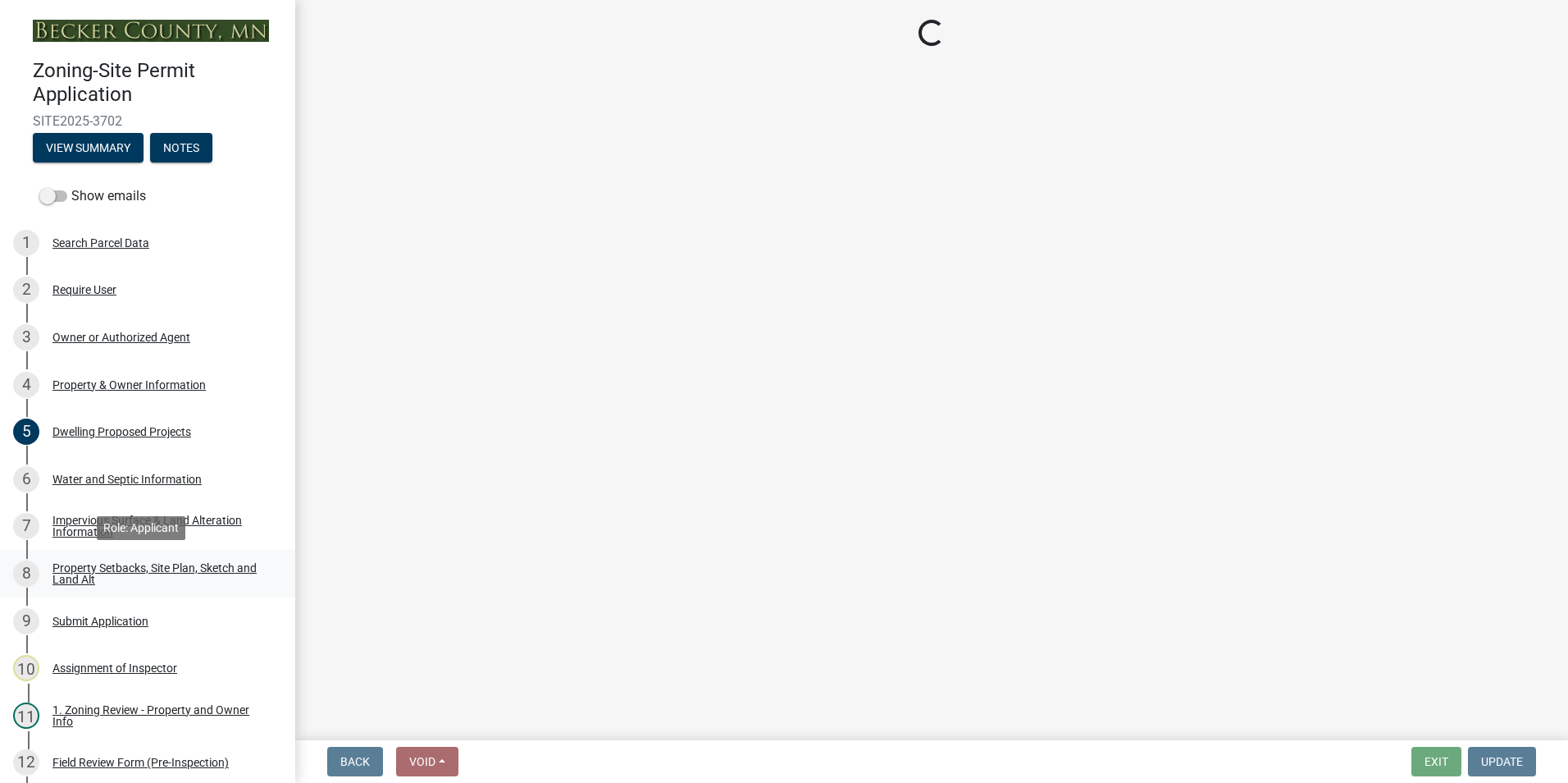
scroll to position [0, 0]
select select "7b13c63f-e699-4112-b373-98fbd28ec536"
select select "11f371a9-e35f-4759-9042-8d911340b665"
select select "b56a4575-9846-47cf-8067-c59a4853da22"
select select "12f785fb-c378-4b18-841c-21c73dc99083"
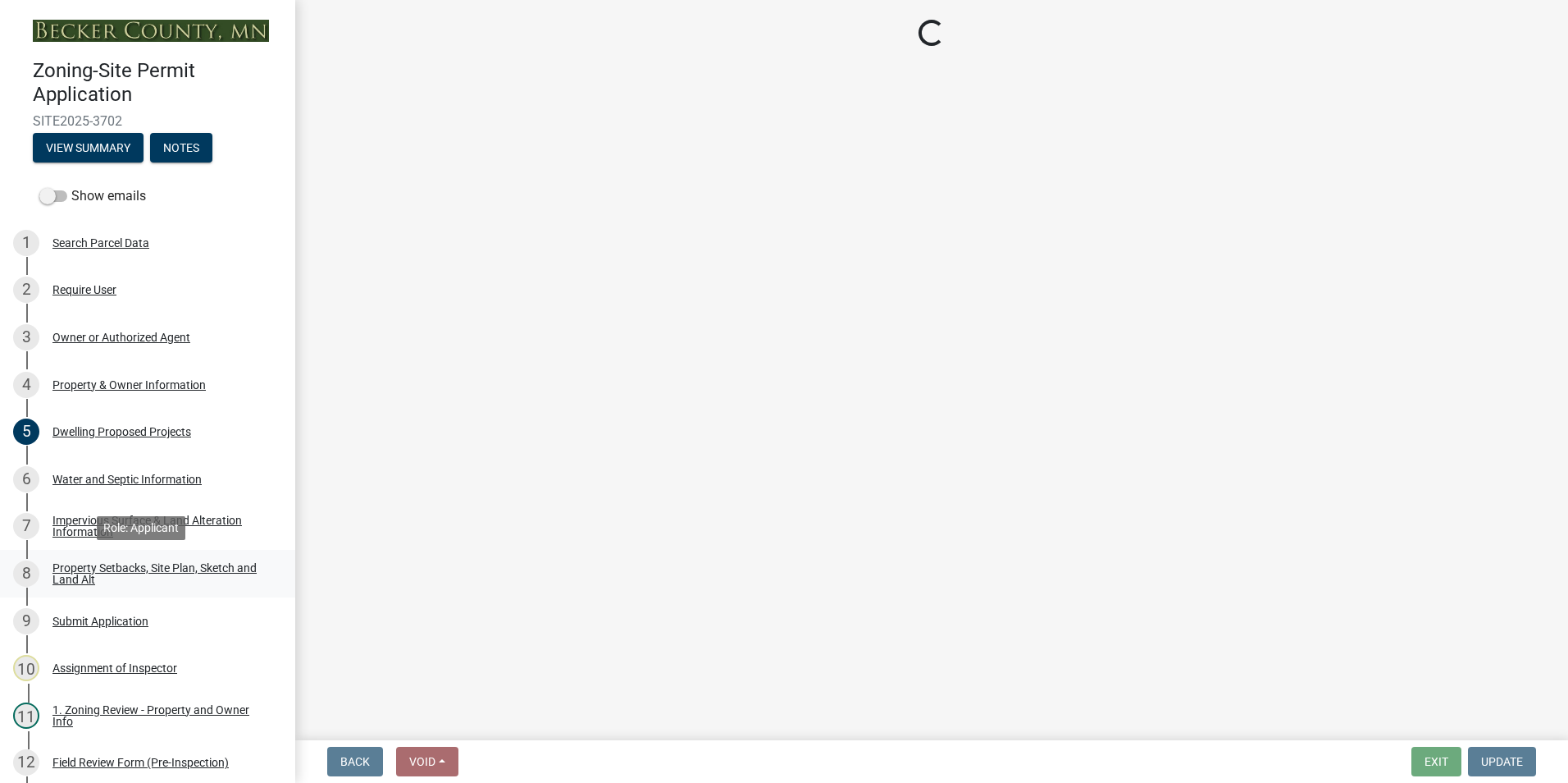
select select "e8ab2dc3-aa3f-46f3-9b4a-37eb25ad84af"
select select "27b2a8b4-abf6-463e-8c0c-7c5d2b4fe26f"
select select "5ad4ab64-b44e-481c-9000-9e5907aa74e1"
select select "a96800da-4e88-4c62-b1ff-2cd17f9e3346"
select select "c8b8ea71-7088-4e87-a493-7bc88cc2835b"
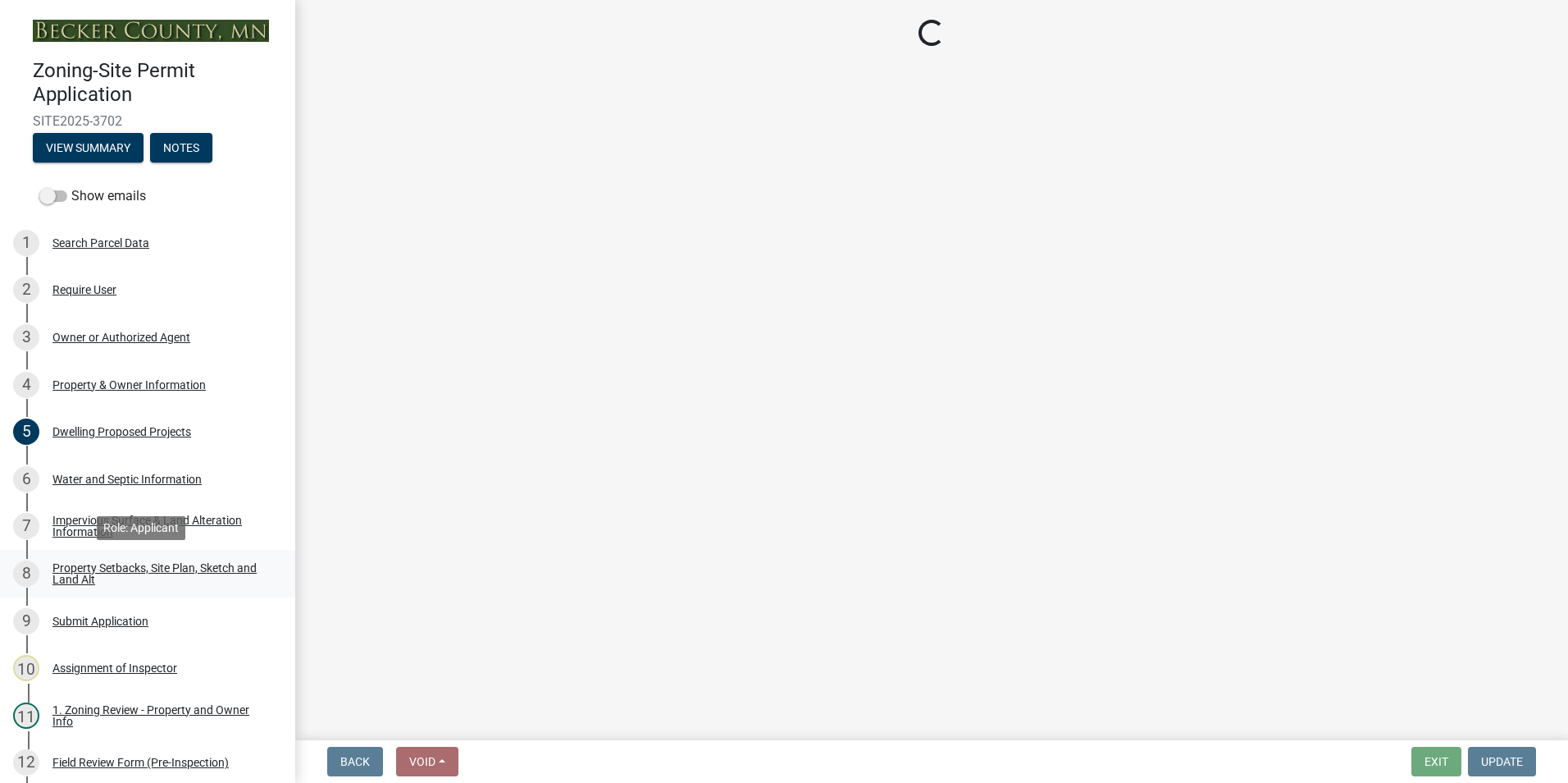
select select "133211ff-91ce-4a0a-9235-b48a7e2069a0"
select select "19d13e65-c93d-443e-910a-7a17299544cc"
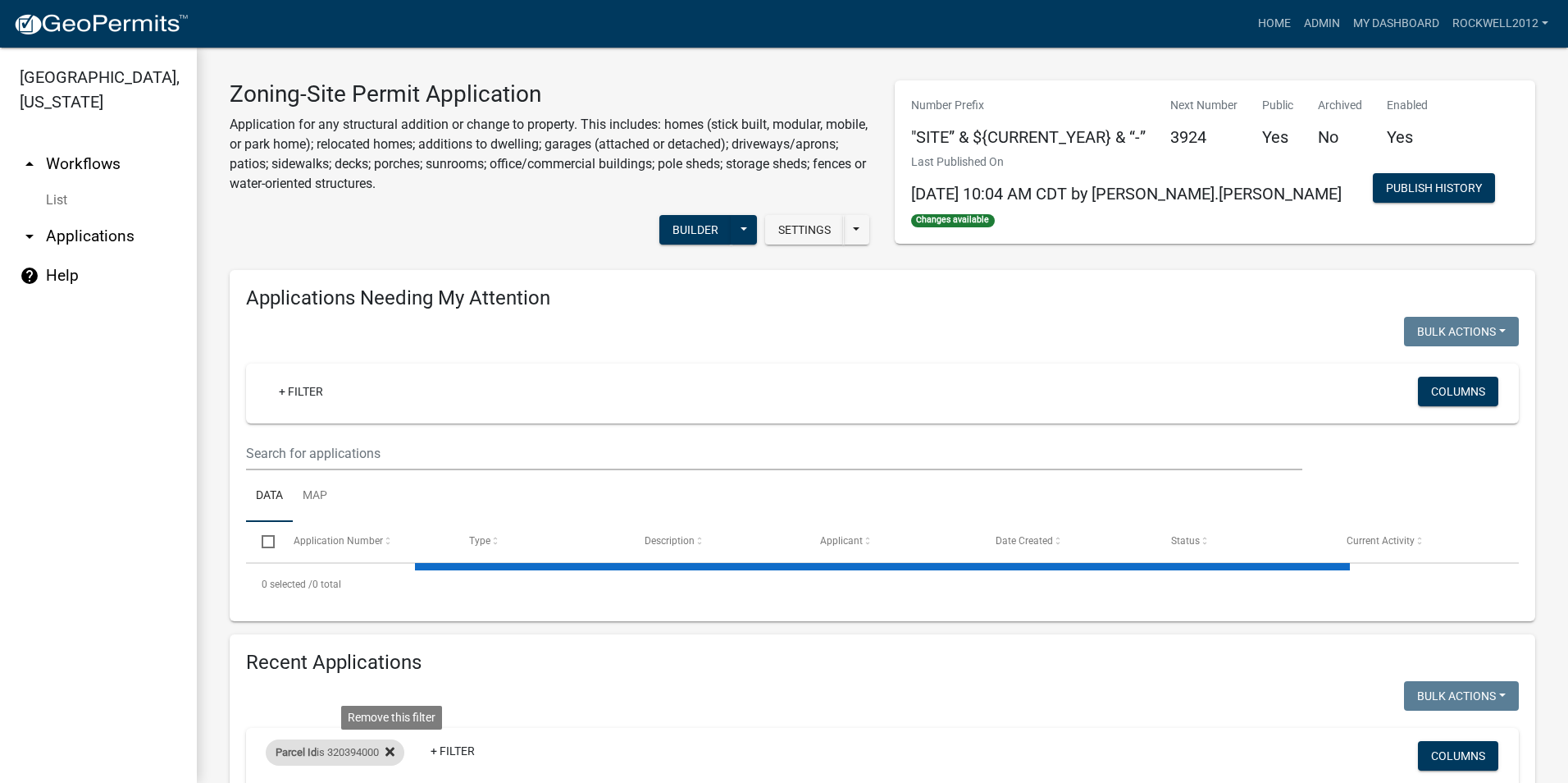
click at [391, 751] on icon at bounding box center [390, 752] width 9 height 14
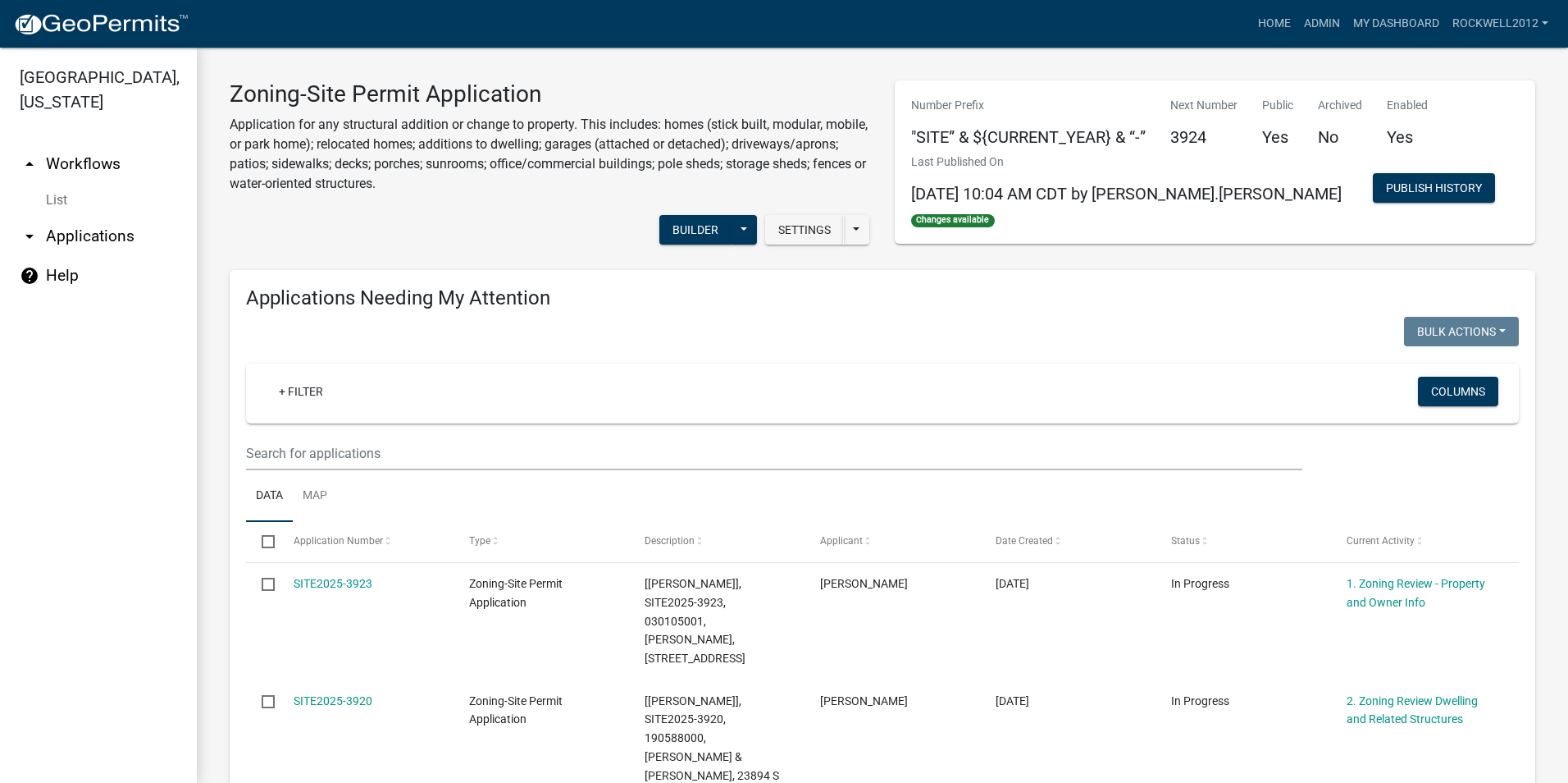
select select "2: 50"
click at [1318, 19] on link "Admin" at bounding box center [1323, 24] width 49 height 31
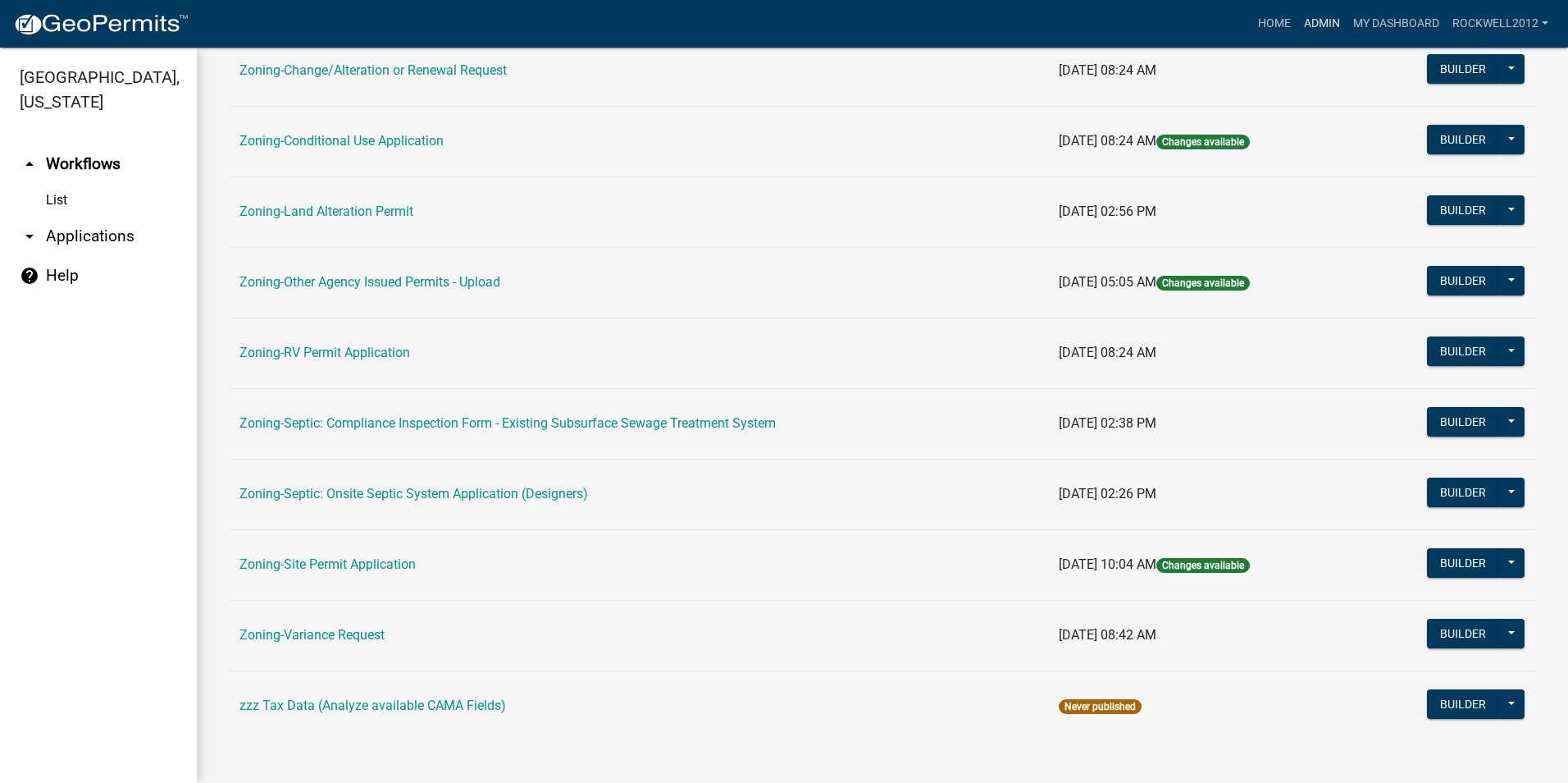
scroll to position [464, 0]
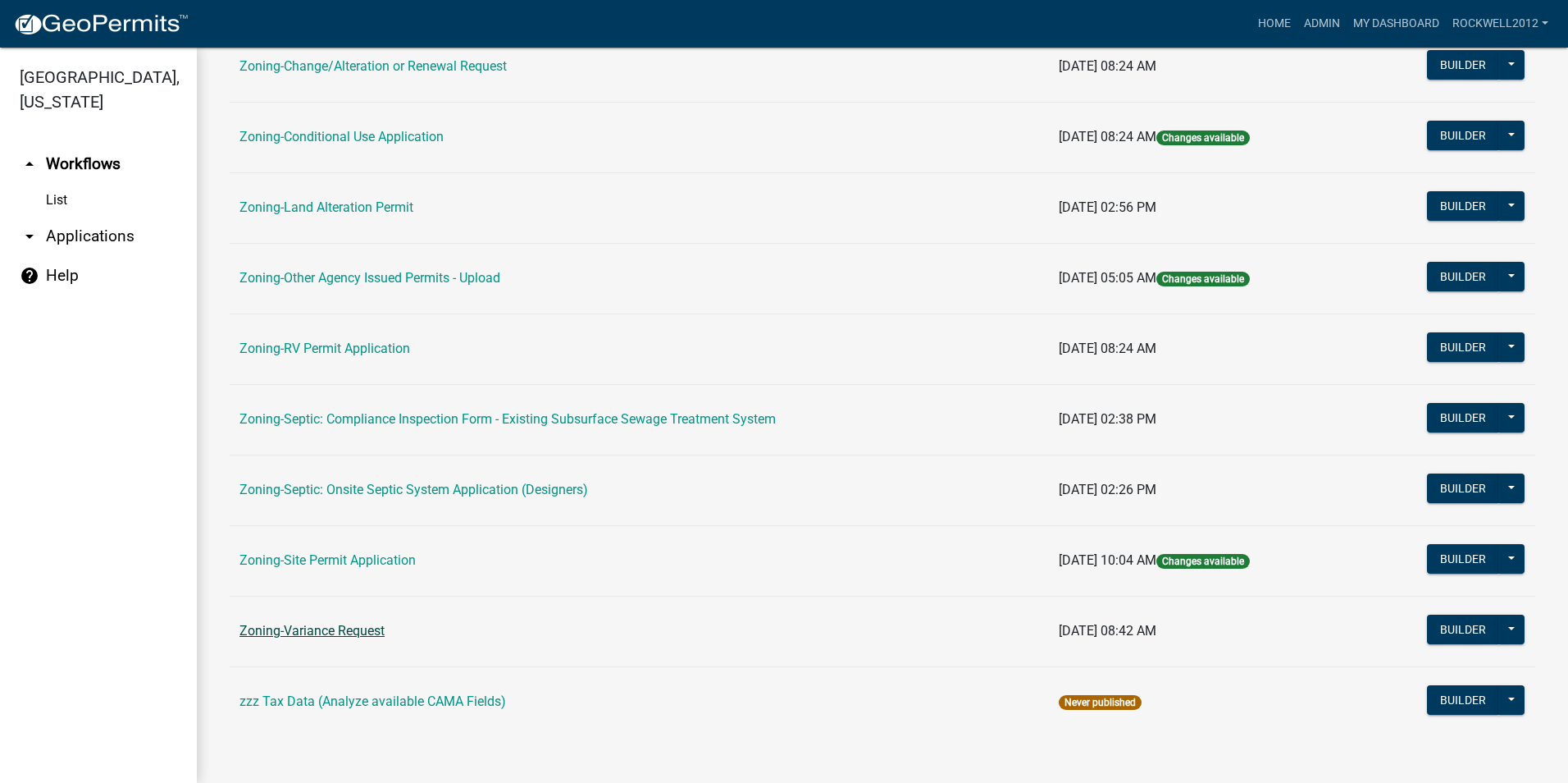
click at [336, 630] on link "Zoning-Variance Request" at bounding box center [312, 630] width 145 height 15
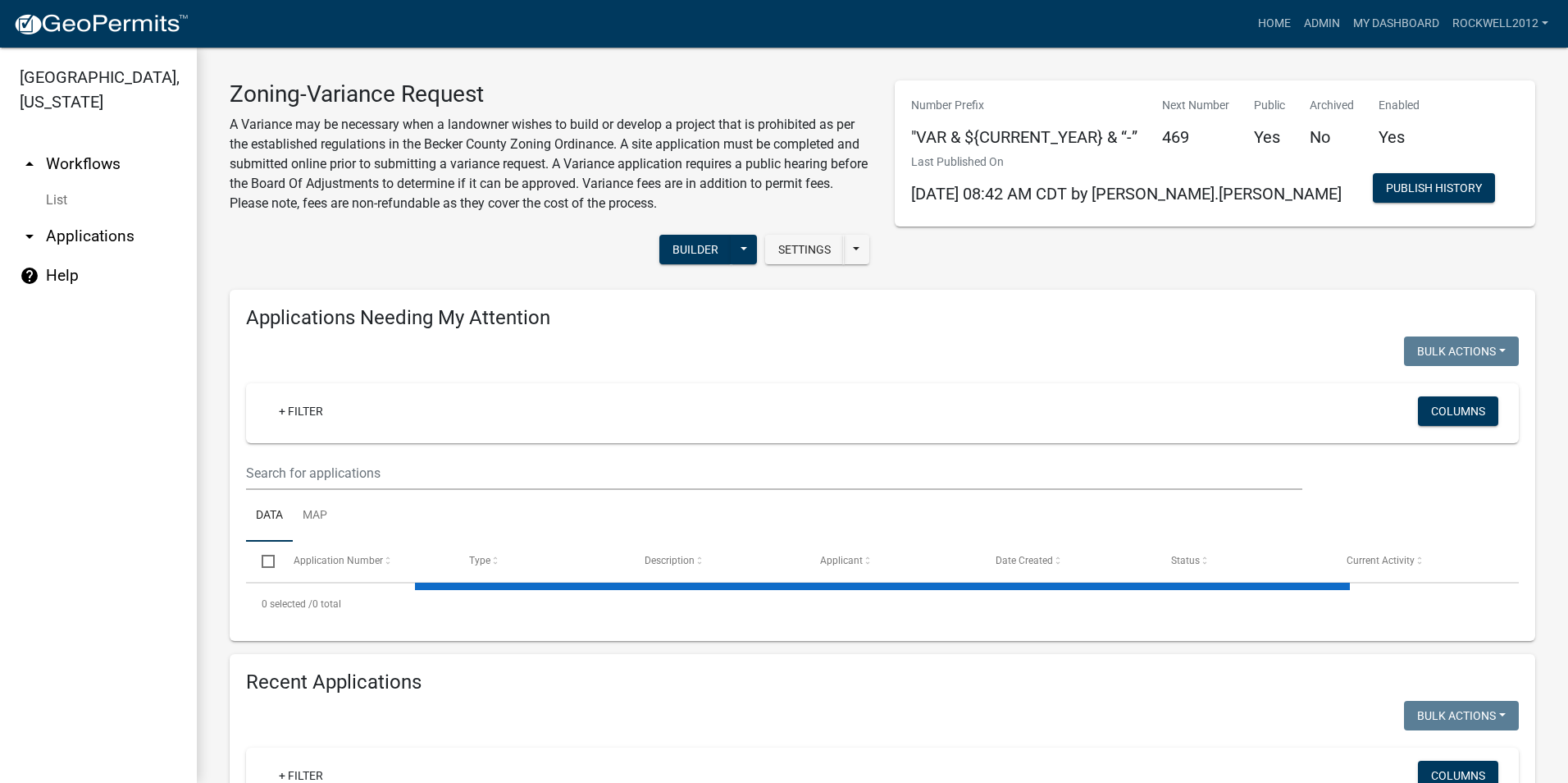
select select "2: 50"
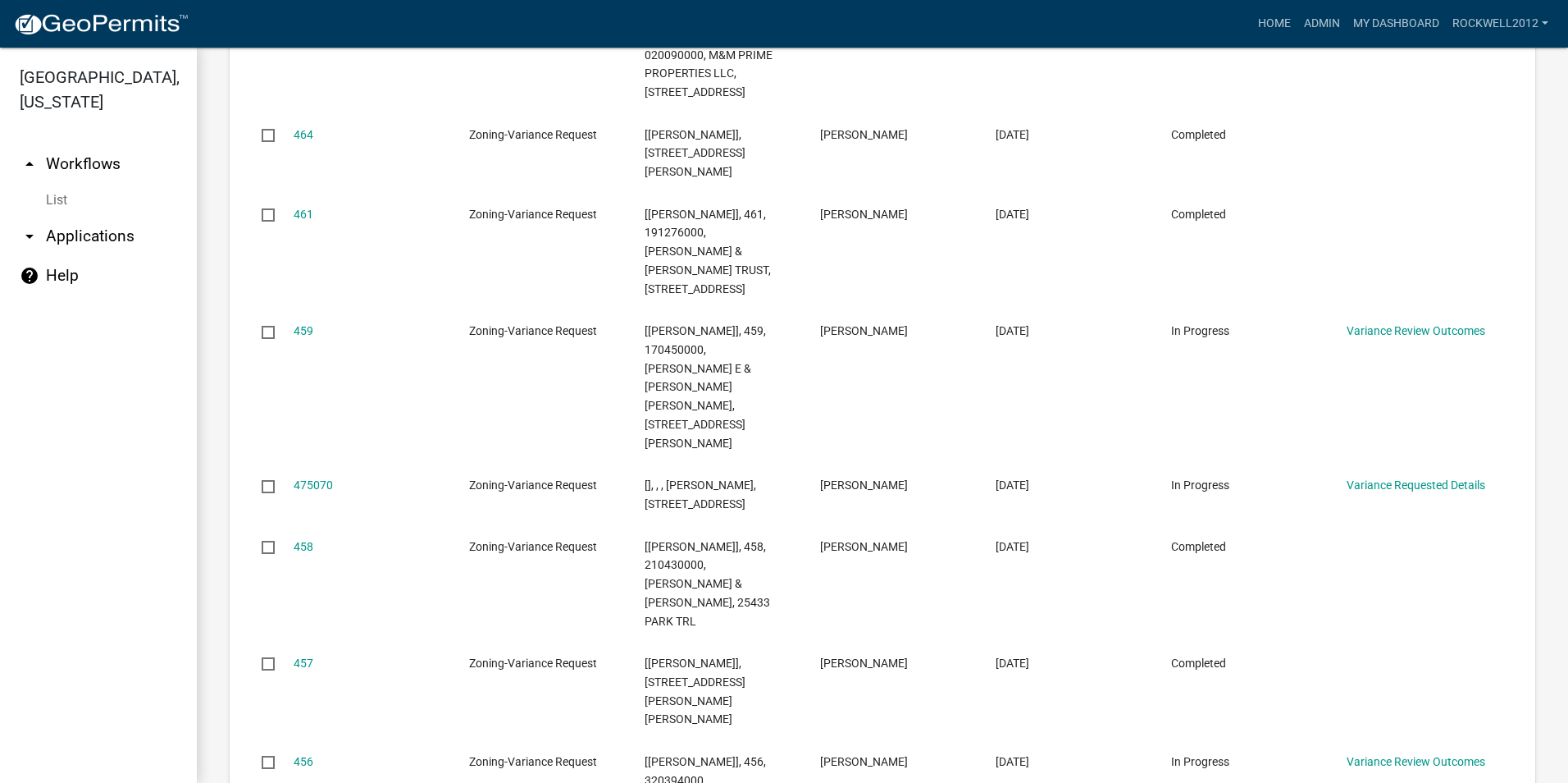
scroll to position [2298, 0]
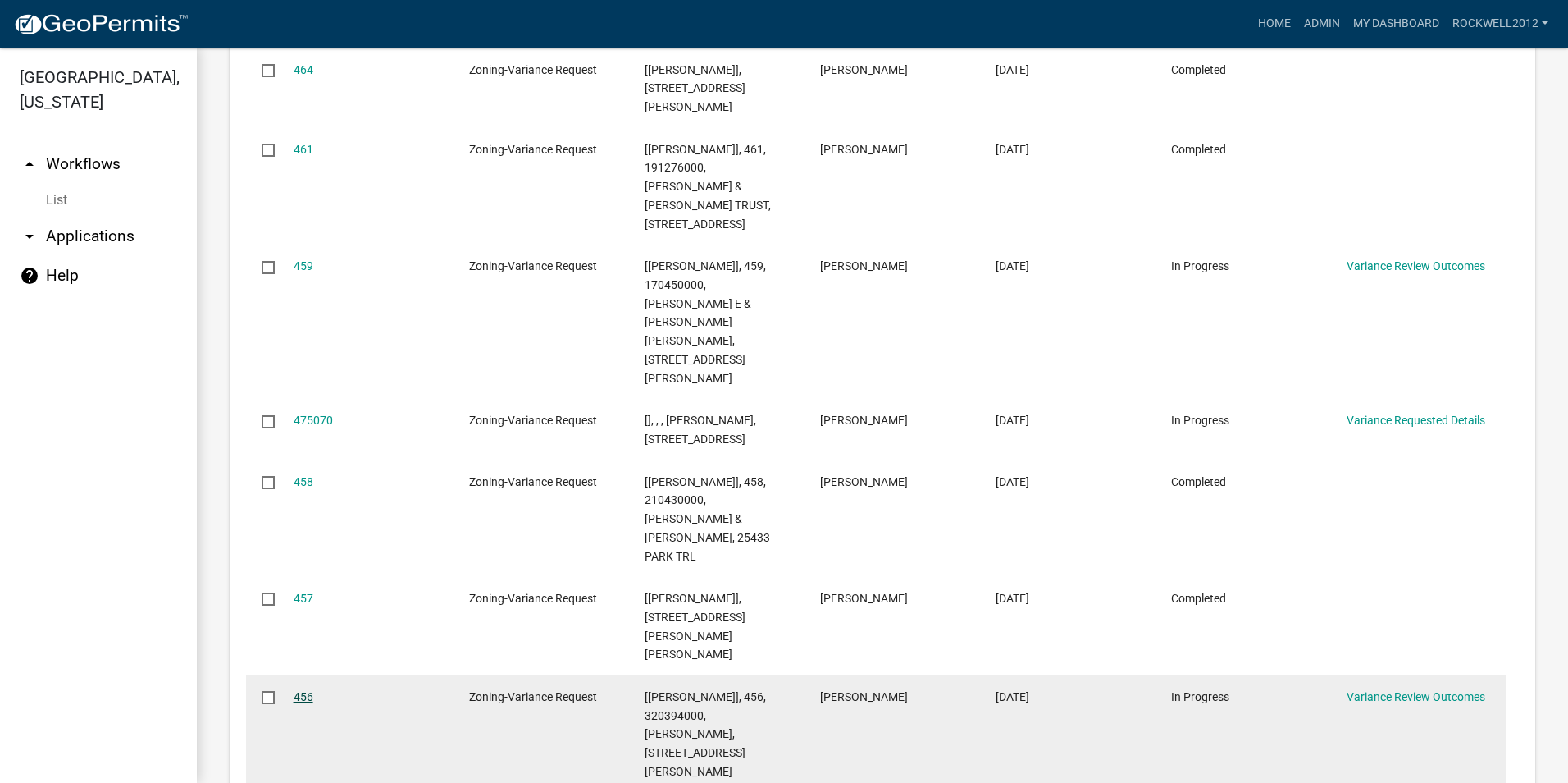
click at [301, 690] on link "456" at bounding box center [303, 697] width 19 height 14
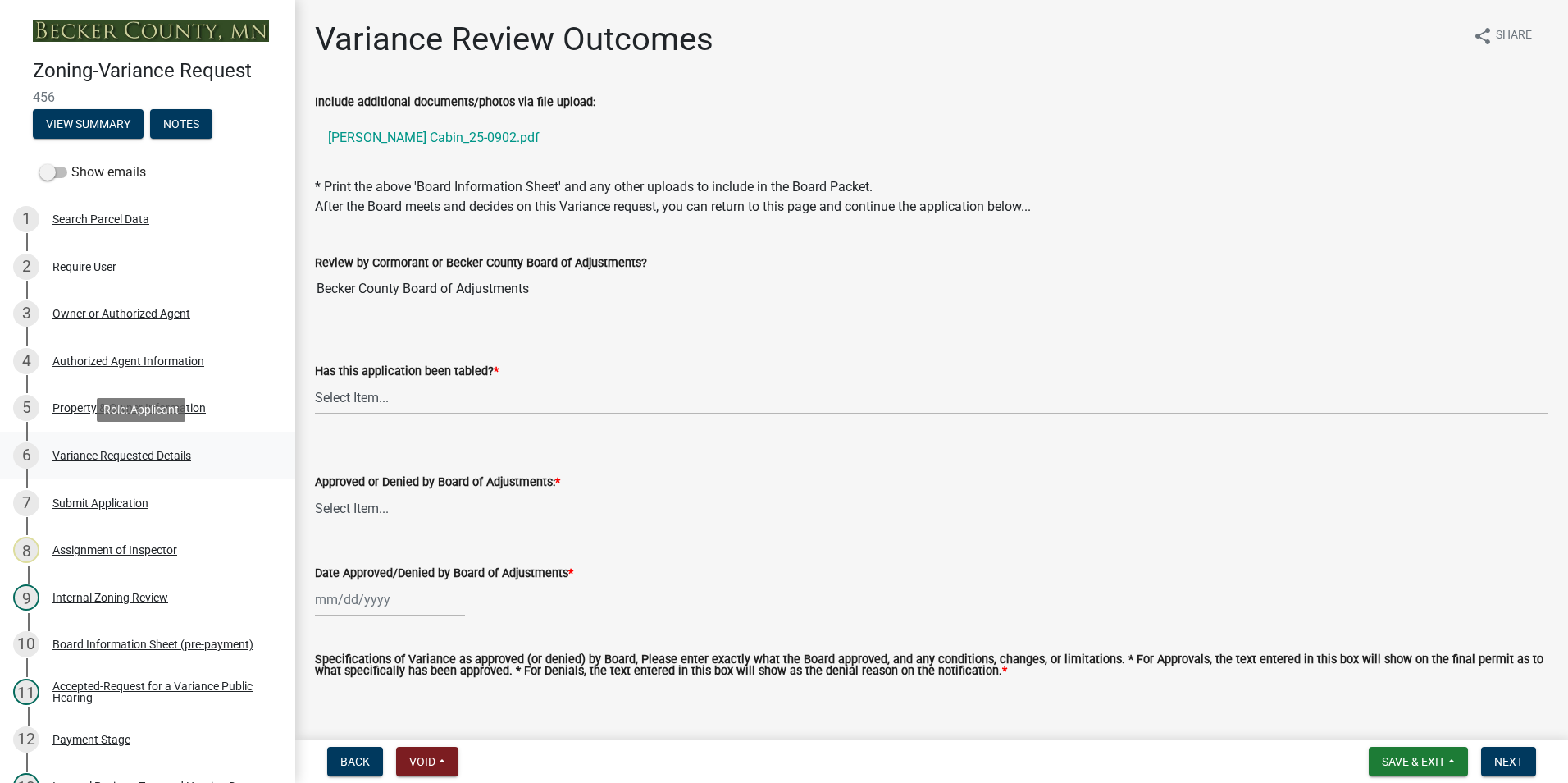
click at [99, 451] on div "Variance Requested Details" at bounding box center [121, 456] width 138 height 12
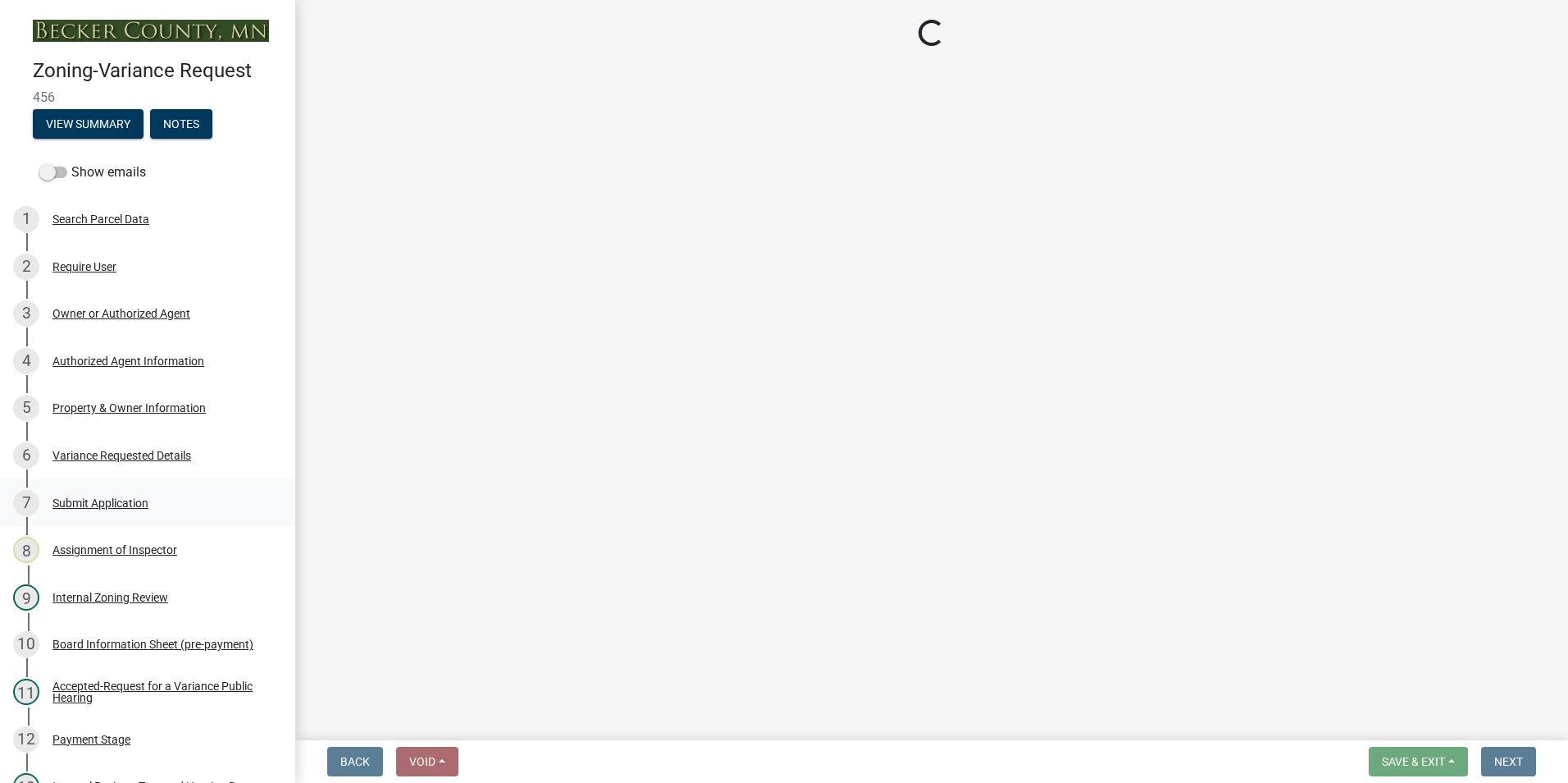
select select "edc6b78d-c029-41a6-a436-e6f76b5f0855"
select select "a5c6235c-6fe0-43e3-9b64-f3566618e99d"
select select "a60f612c-e64d-4767-92b2-cb2f842b6e0b"
select select "bb2b5e43-03c1-4874-9abf-a65f400af928"
select select "8ea3e6c3-8fed-4904-aa20-2f643744aa0c"
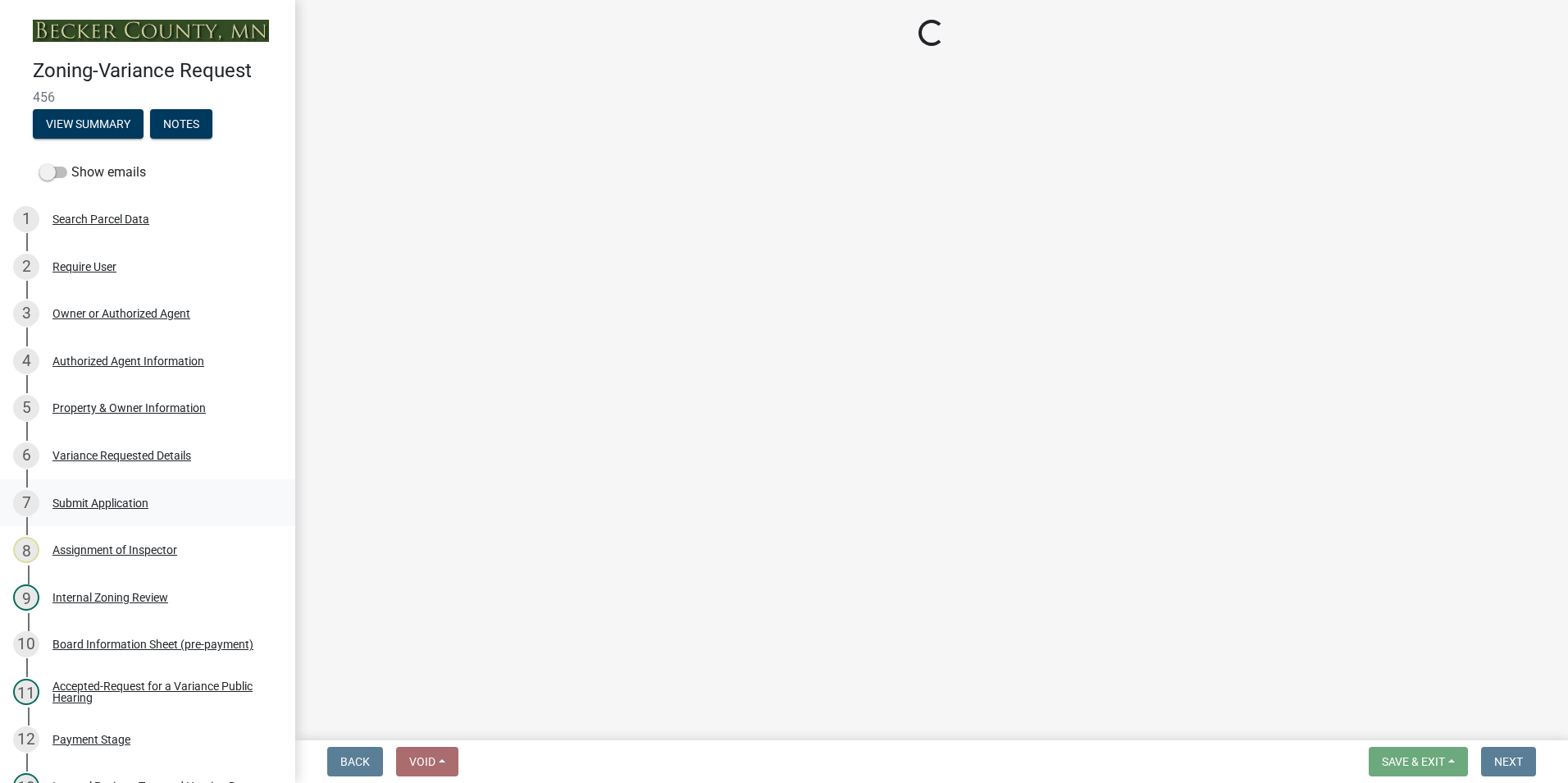
select select "860afd09-da87-482b-bca4-413f5cf53582"
select select "ee8740c3-f4d5-48cf-ad42-c8f7342b480c"
select select "1aa51e34-4f0a-4095-a3f3-287665056048"
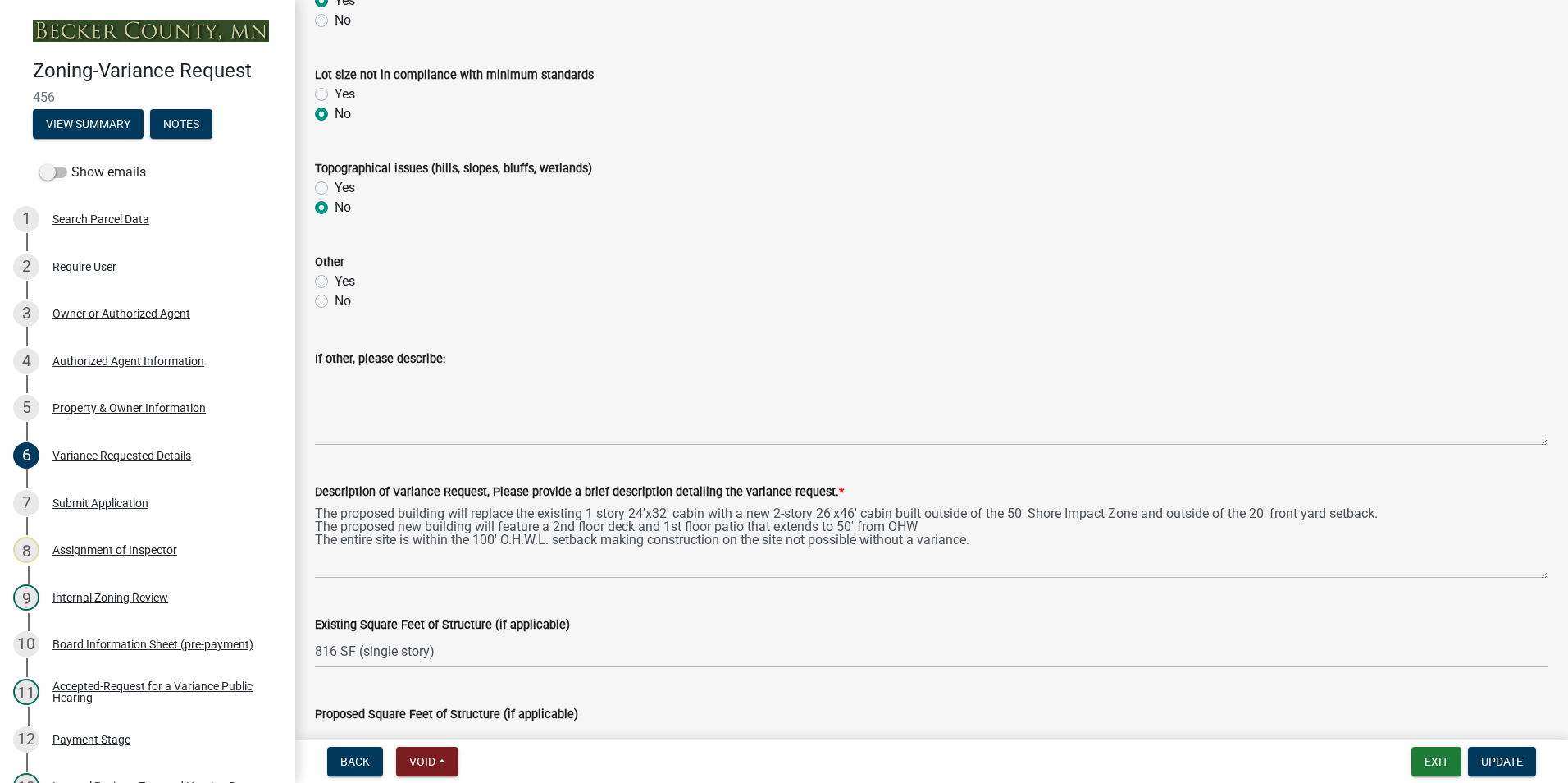
scroll to position [903, 0]
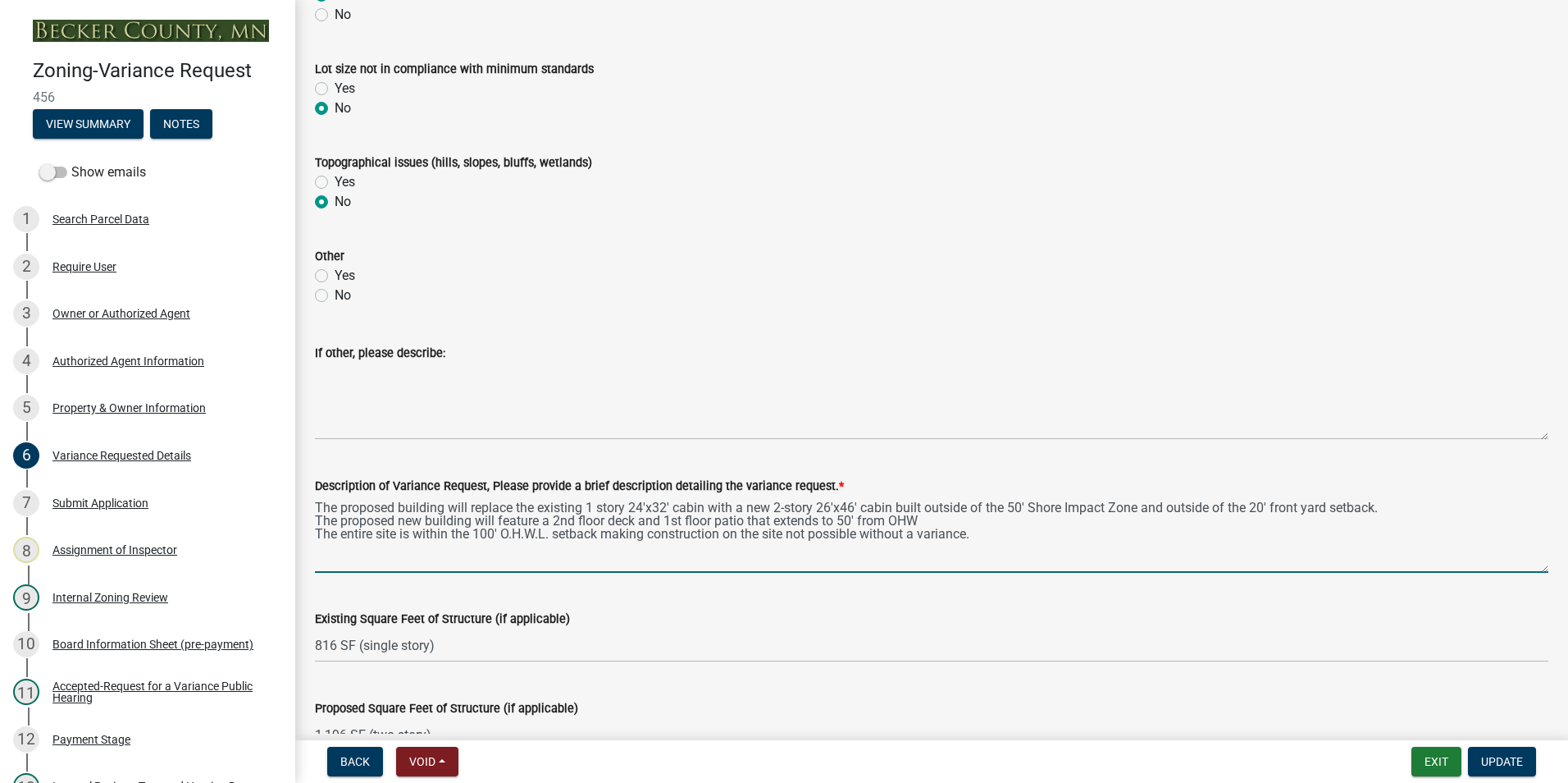
click at [318, 495] on textarea "The proposed building will replace the existing 1 story 24'x32' cabin with a ne…" at bounding box center [931, 533] width 1234 height 77
paste textarea "Request a variance to replace an existing dwelling with a dwelling, attached ga…"
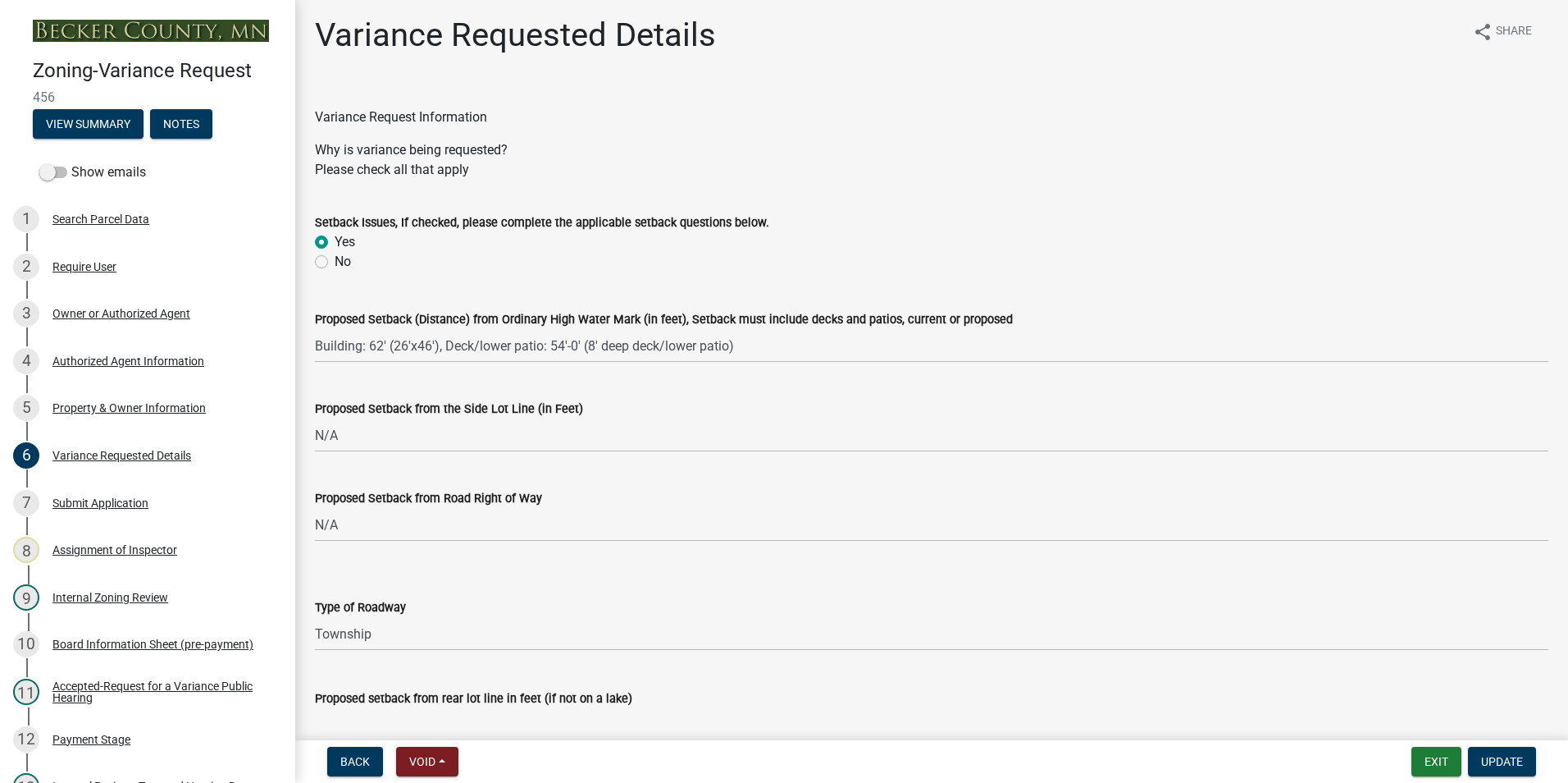
scroll to position [0, 0]
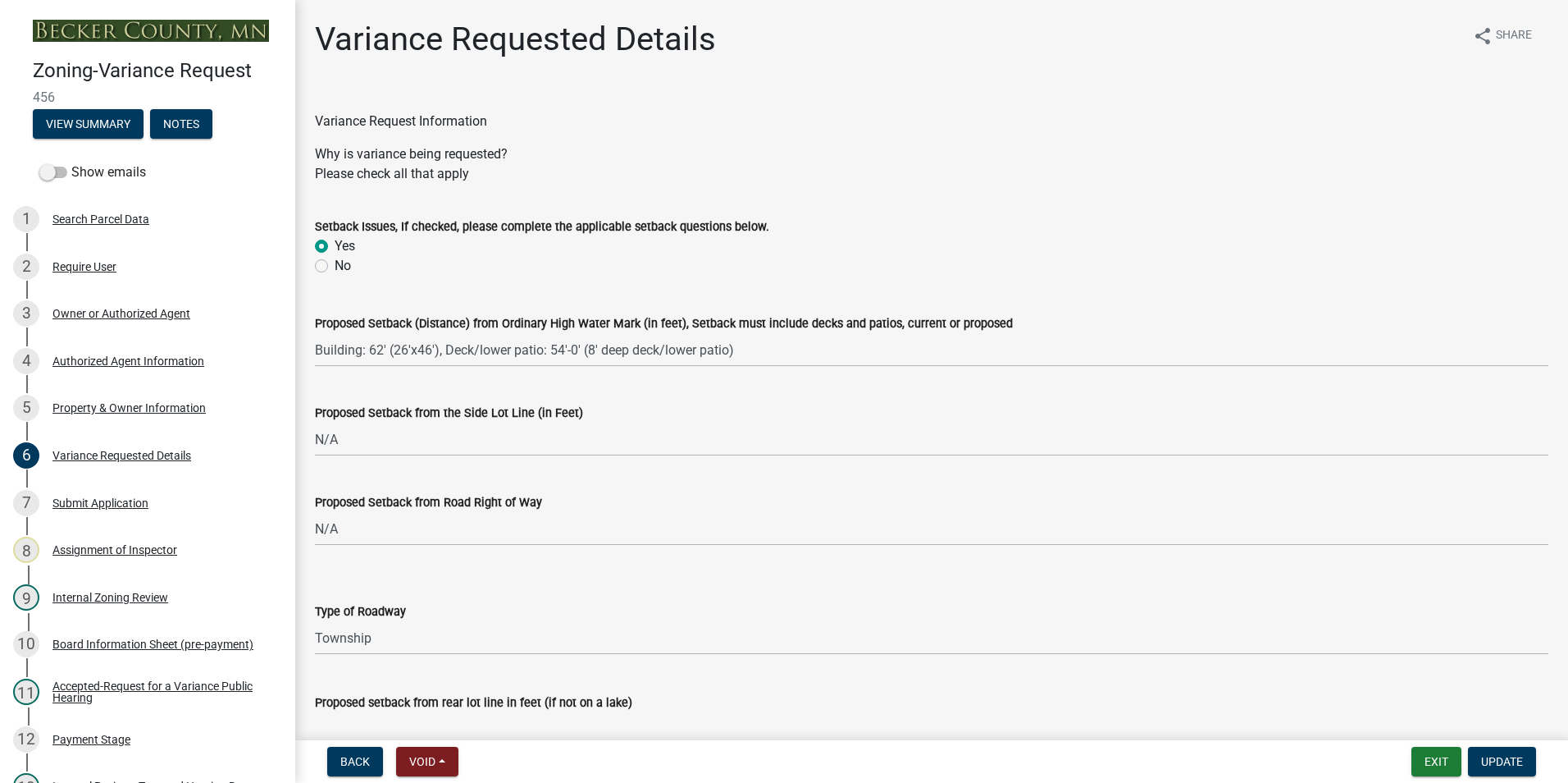
type textarea "Request a variance to replace an existing dwelling with a dwelling, attached ga…"
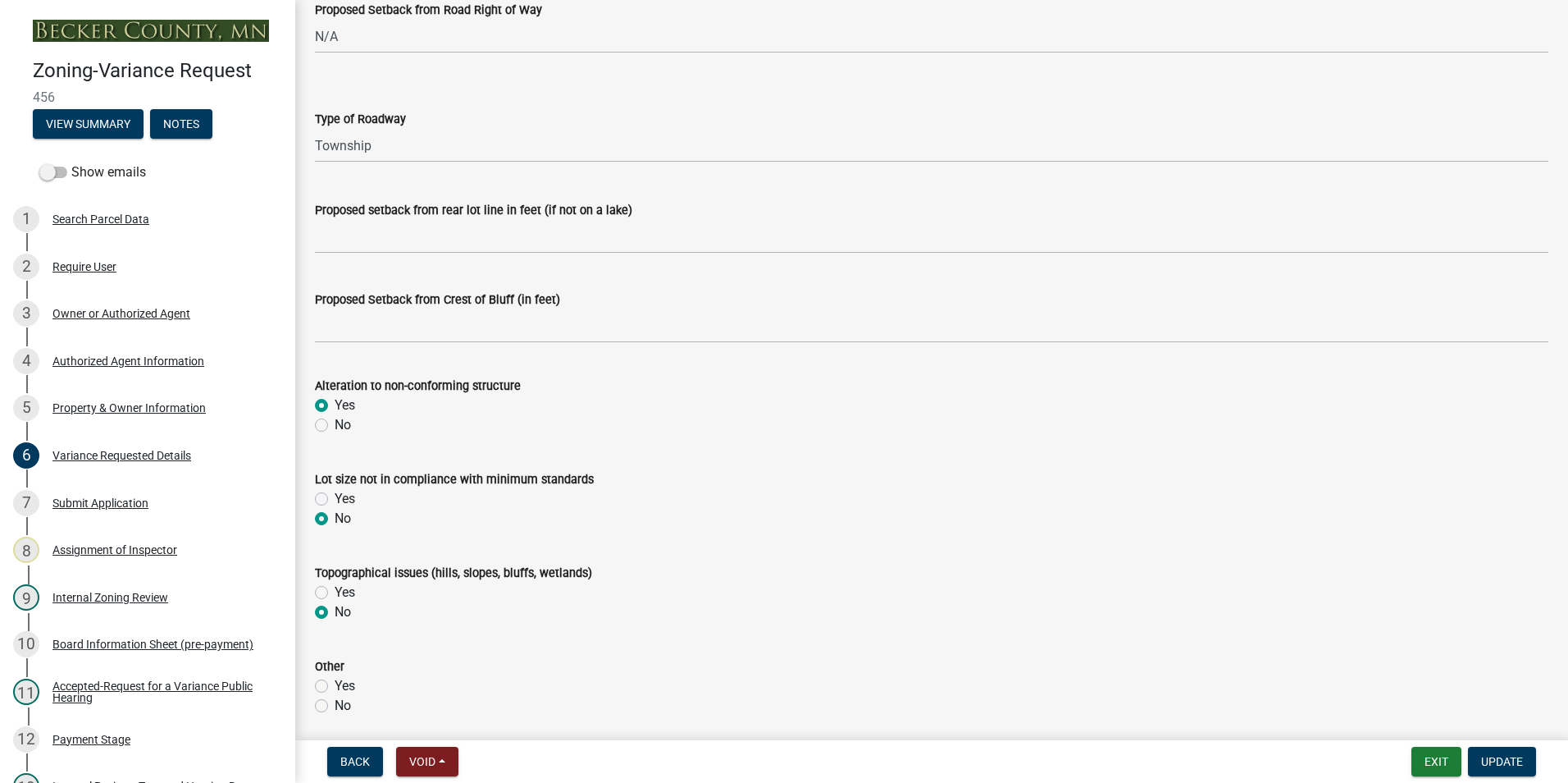
scroll to position [575, 0]
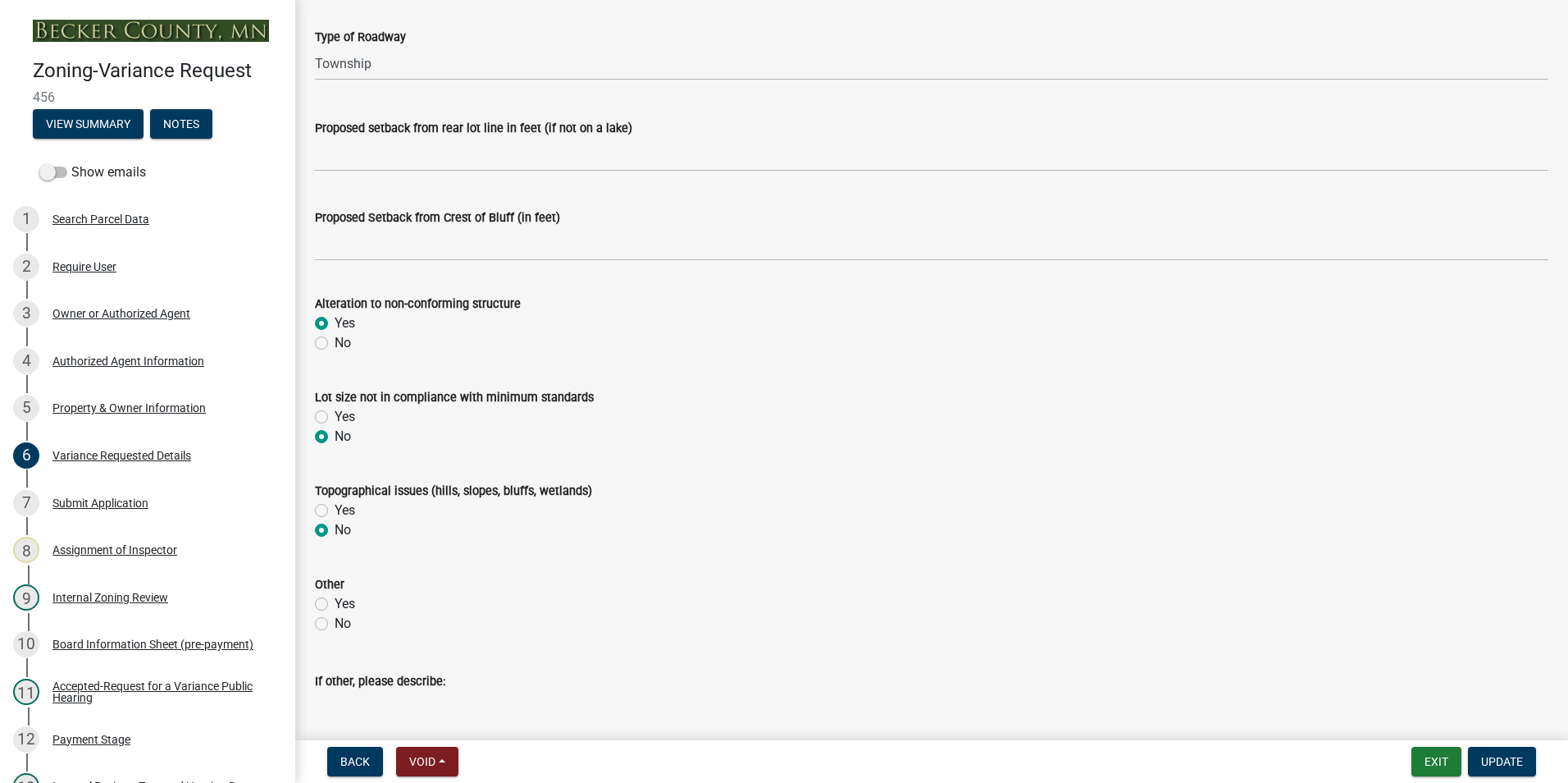
click at [335, 623] on label "No" at bounding box center [342, 623] width 16 height 19
click at [335, 623] on input "No" at bounding box center [340, 618] width 11 height 11
radio input "true"
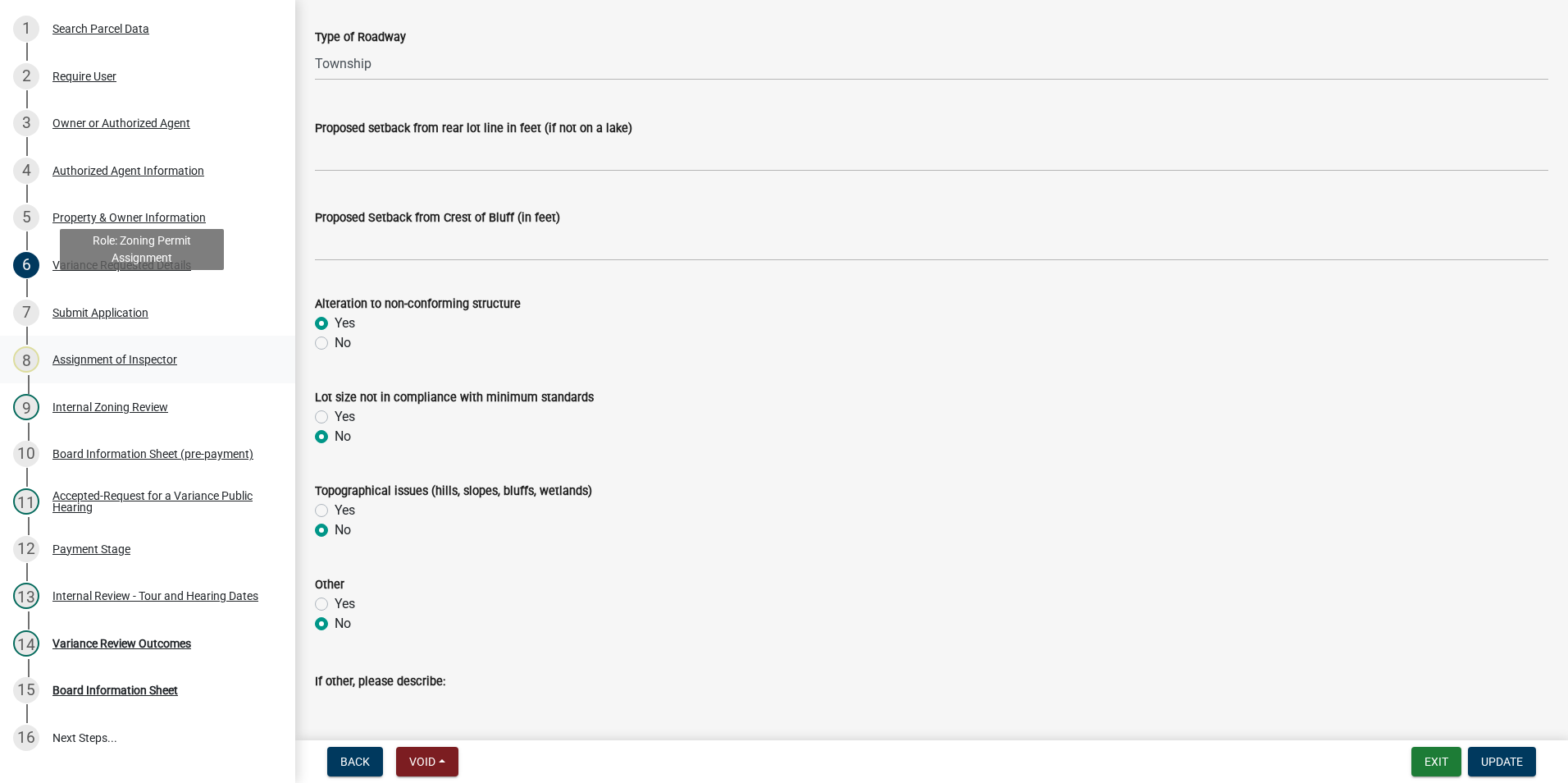
scroll to position [246, 0]
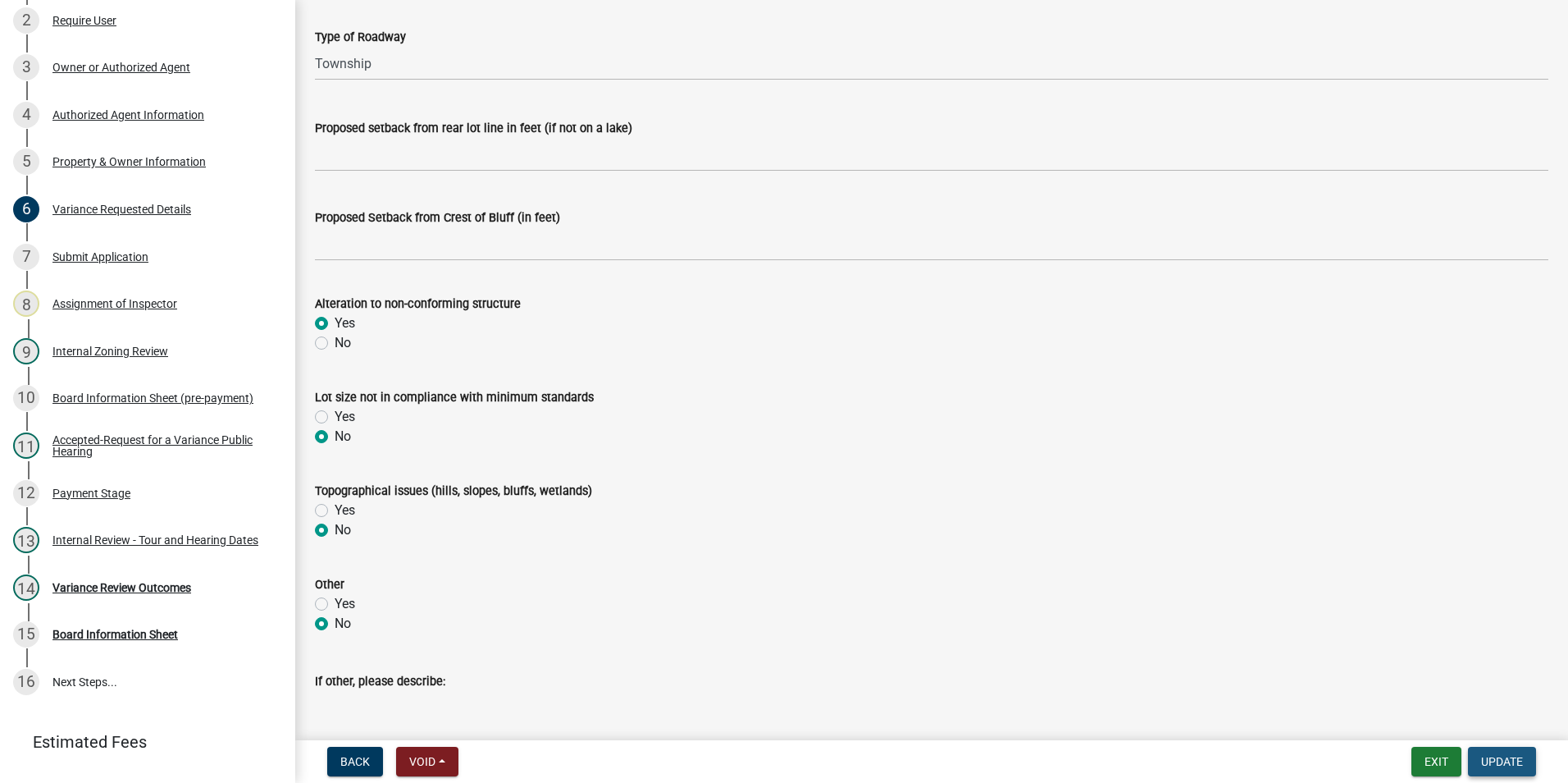
click at [1500, 762] on span "Update" at bounding box center [1502, 762] width 42 height 14
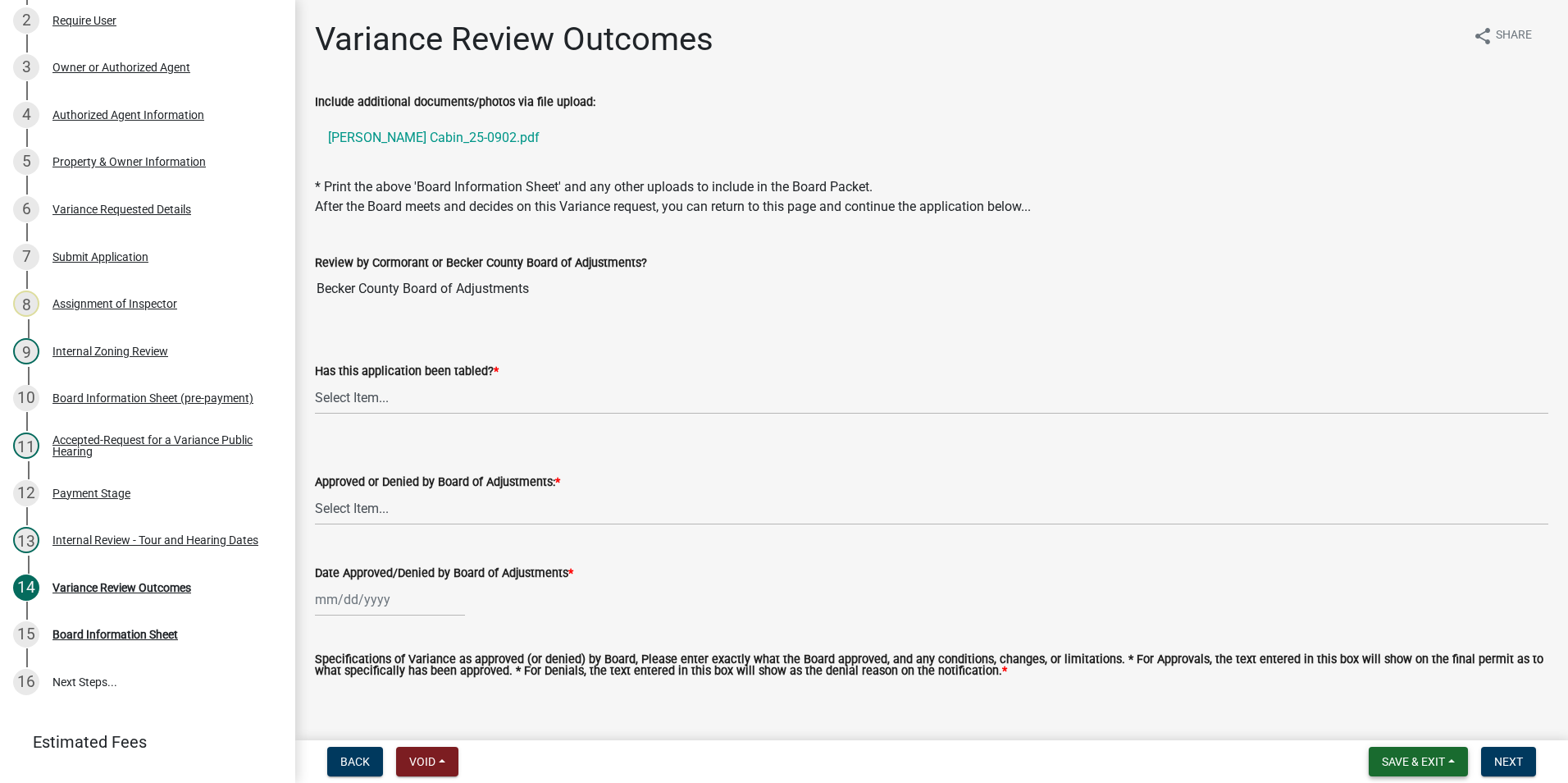
click at [1402, 762] on span "Save & Exit" at bounding box center [1414, 762] width 63 height 14
click at [1388, 713] on button "Save & Exit" at bounding box center [1403, 719] width 132 height 40
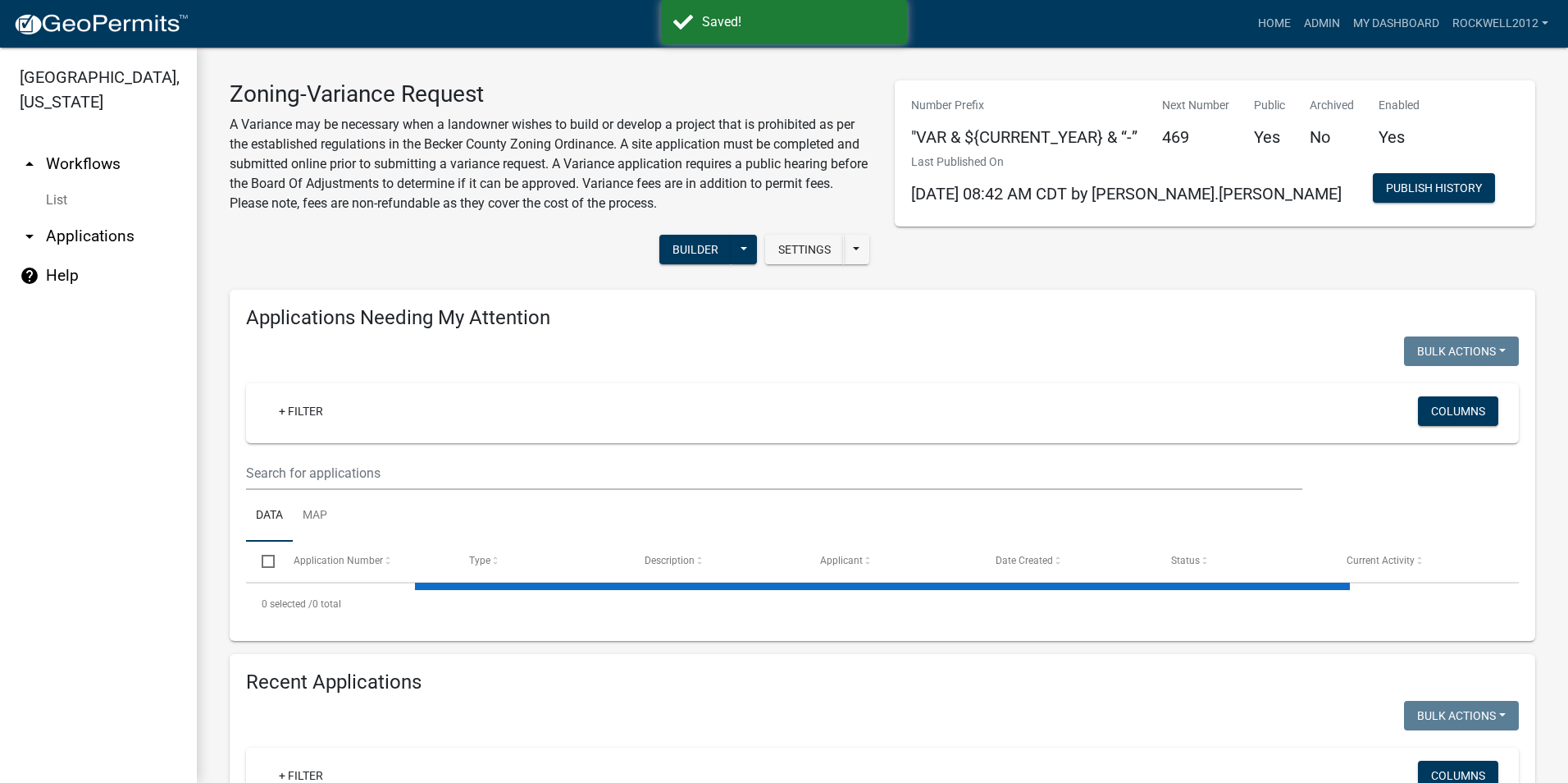
select select "2: 50"
